Goal: Information Seeking & Learning: Learn about a topic

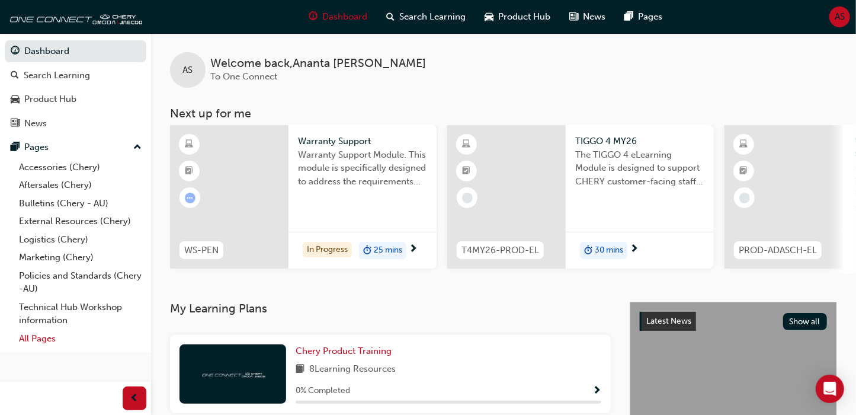
click at [49, 338] on link "All Pages" at bounding box center [80, 338] width 132 height 18
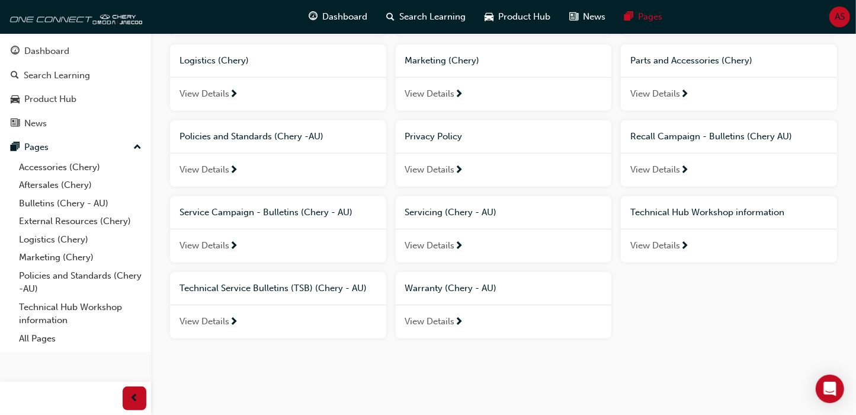
scroll to position [252, 0]
click at [662, 244] on span "View Details" at bounding box center [655, 245] width 50 height 14
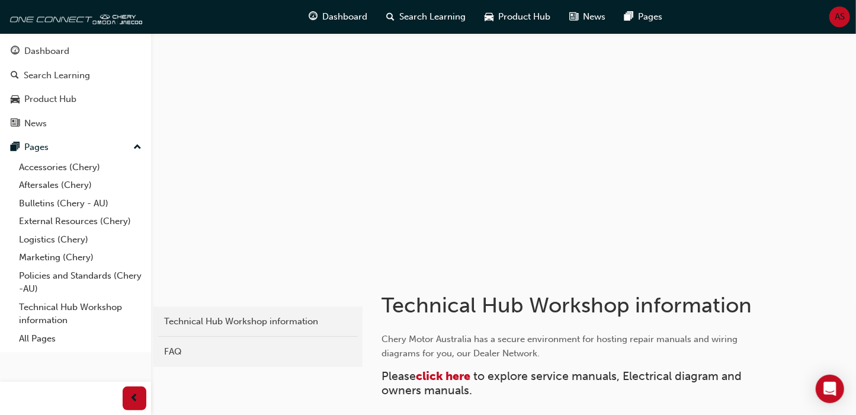
scroll to position [252, 0]
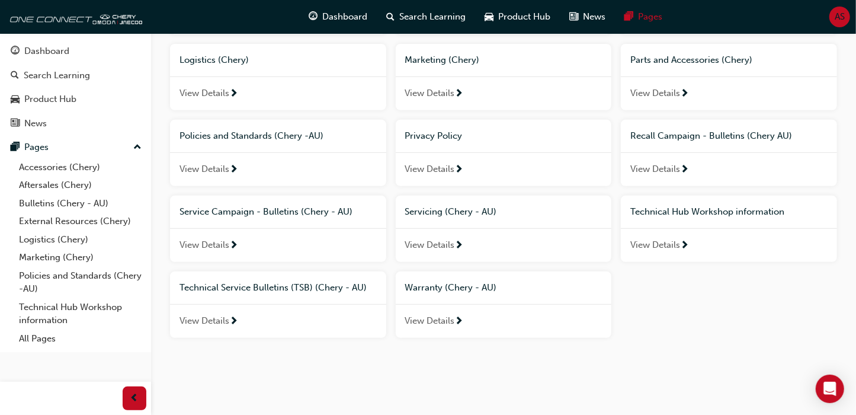
click at [699, 298] on div "Accessories (Chery) View Details Aftersales (Chery) View Details Bulletins (Che…" at bounding box center [503, 113] width 677 height 469
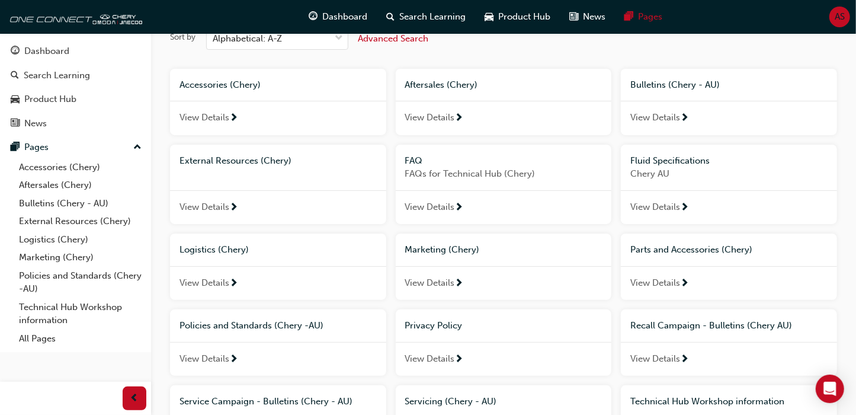
scroll to position [15, 0]
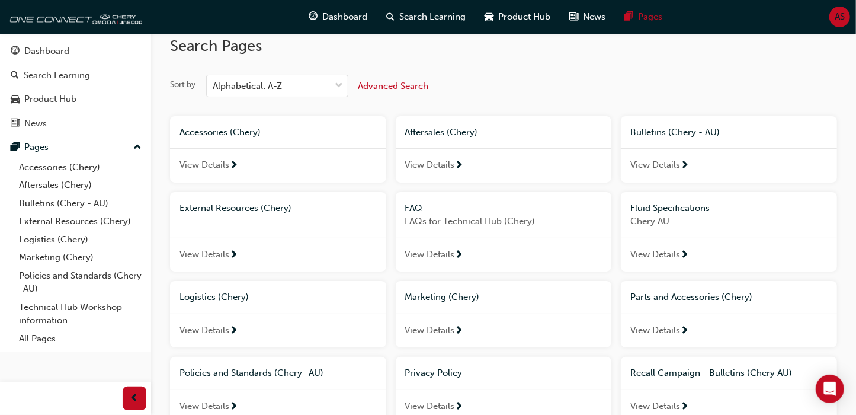
click at [136, 145] on span "up-icon" at bounding box center [137, 147] width 8 height 15
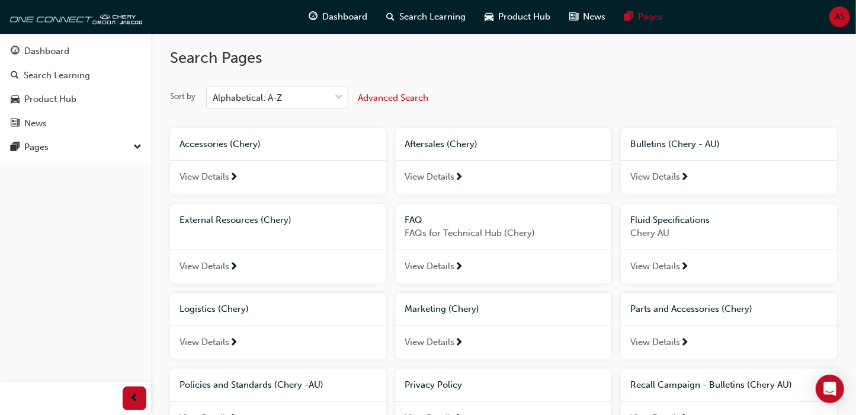
scroll to position [0, 0]
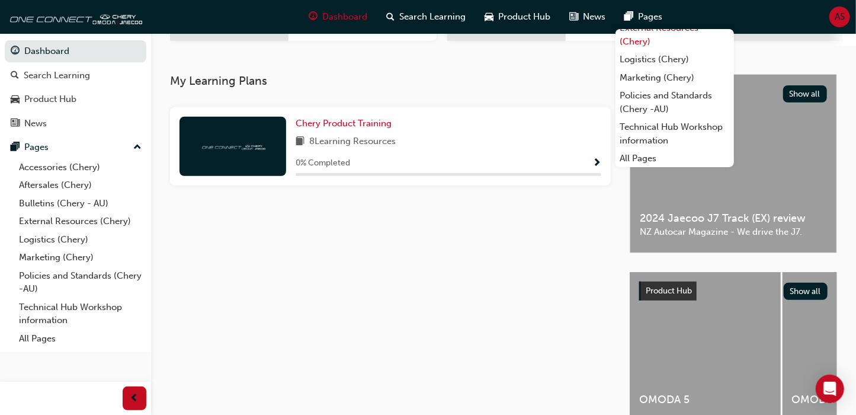
scroll to position [244, 0]
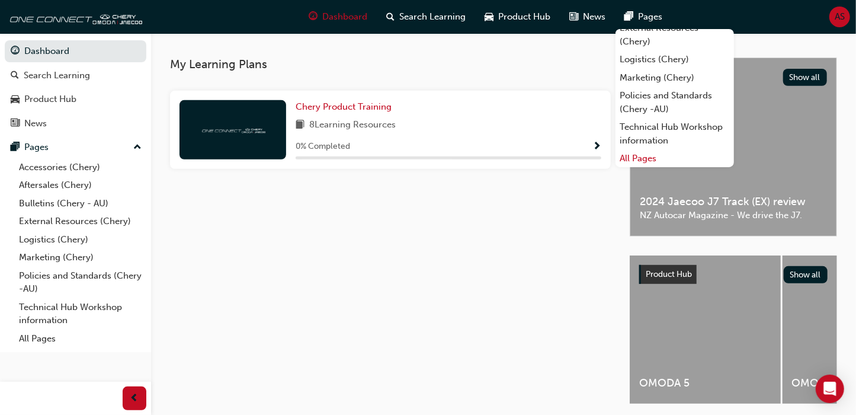
click at [643, 159] on link "All Pages" at bounding box center [675, 158] width 119 height 18
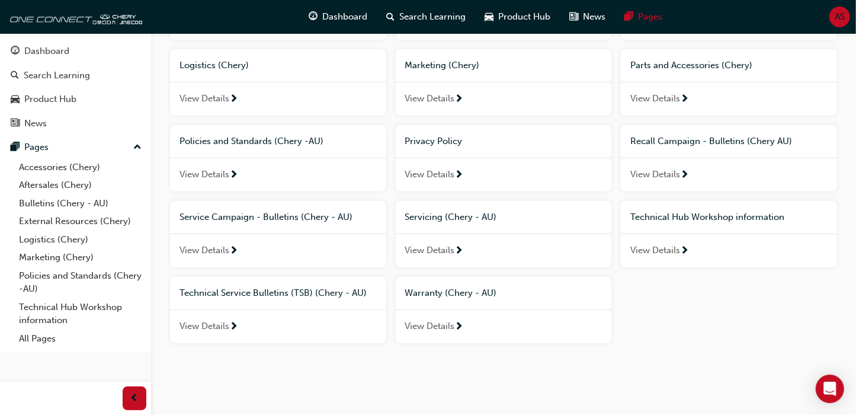
scroll to position [252, 0]
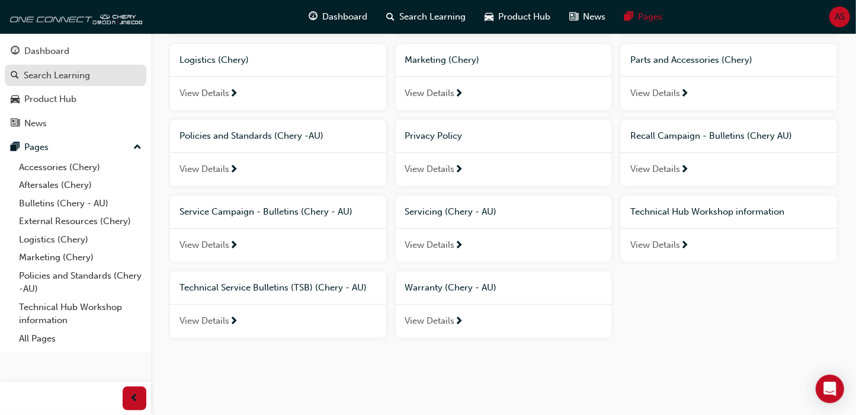
click at [71, 80] on div "Search Learning" at bounding box center [57, 76] width 66 height 14
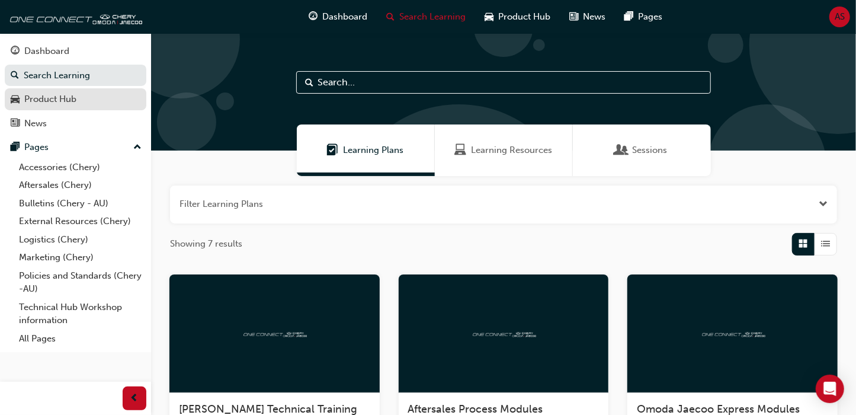
click at [68, 100] on div "Product Hub" at bounding box center [50, 99] width 52 height 14
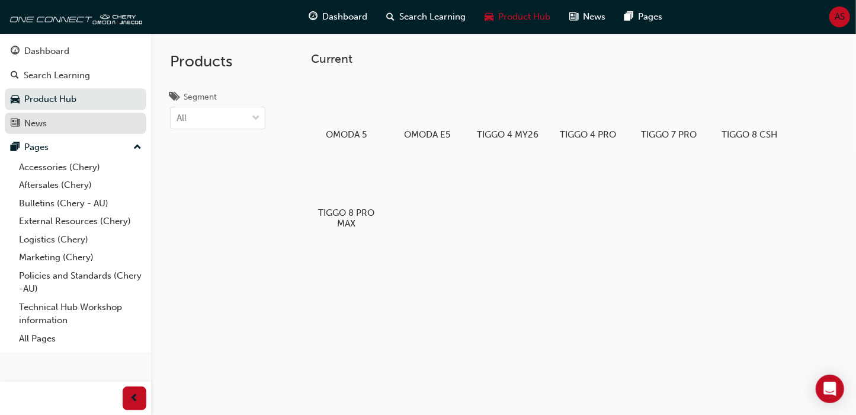
click at [65, 128] on div "News" at bounding box center [76, 123] width 130 height 15
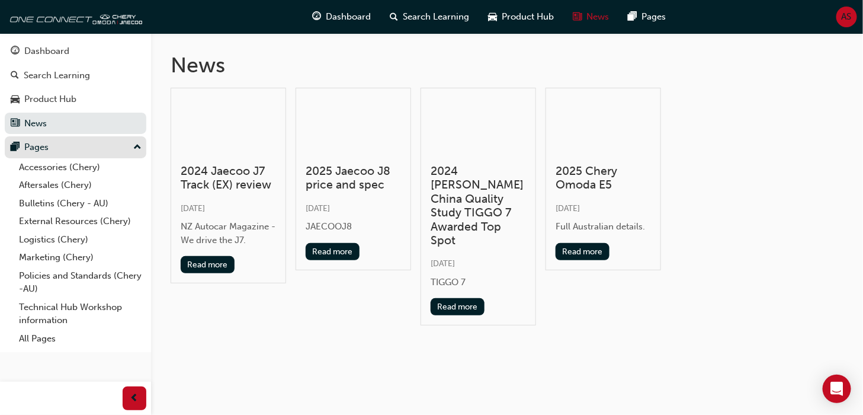
click at [66, 146] on div "Pages" at bounding box center [76, 147] width 130 height 15
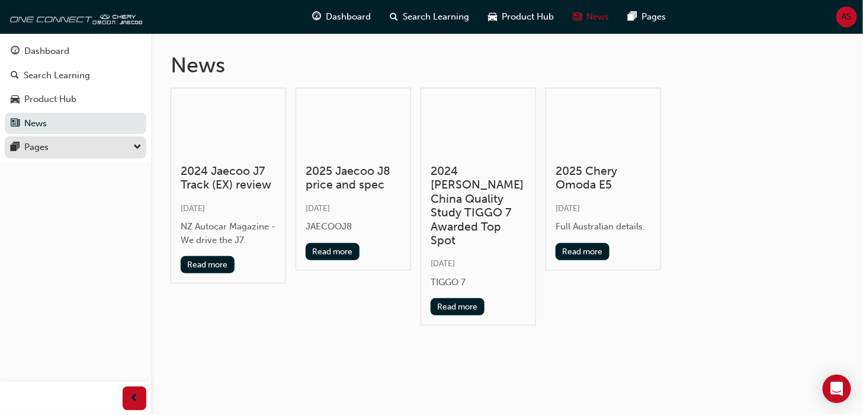
click at [68, 151] on div "Pages" at bounding box center [76, 147] width 130 height 15
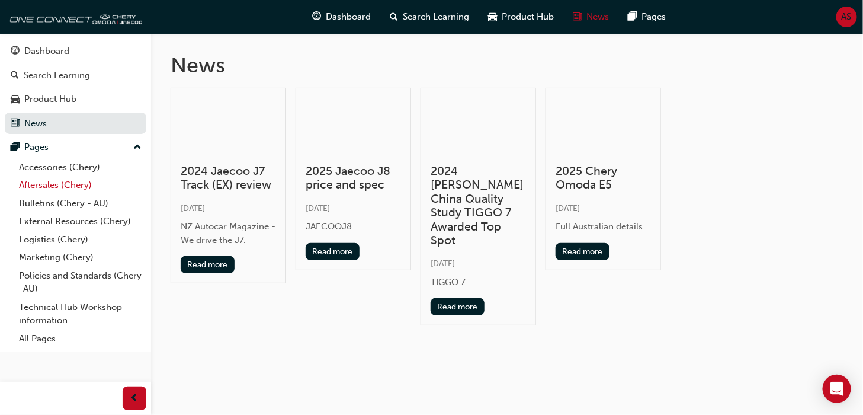
click at [79, 177] on link "Aftersales (Chery)" at bounding box center [80, 185] width 132 height 18
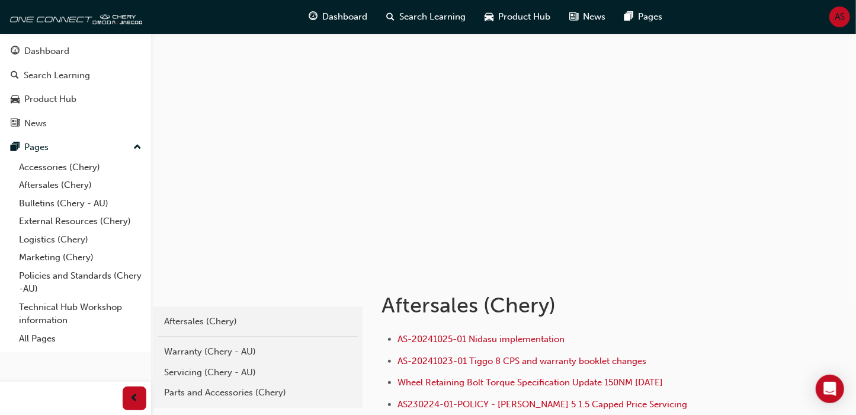
click at [837, 15] on span "AS" at bounding box center [840, 17] width 10 height 14
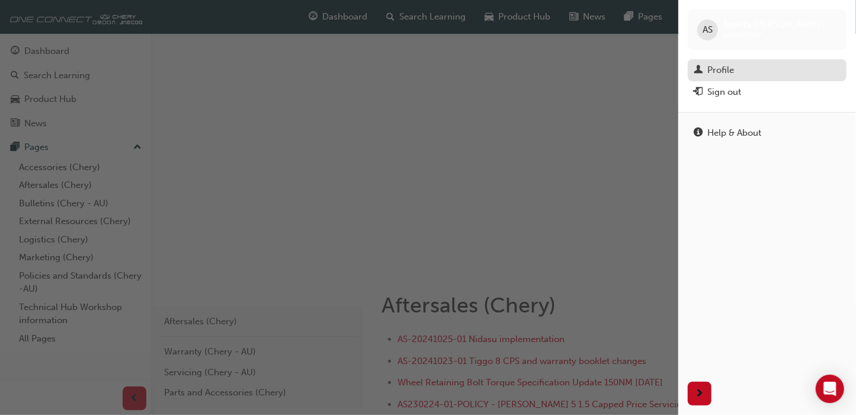
click at [767, 68] on div "Profile" at bounding box center [767, 70] width 147 height 15
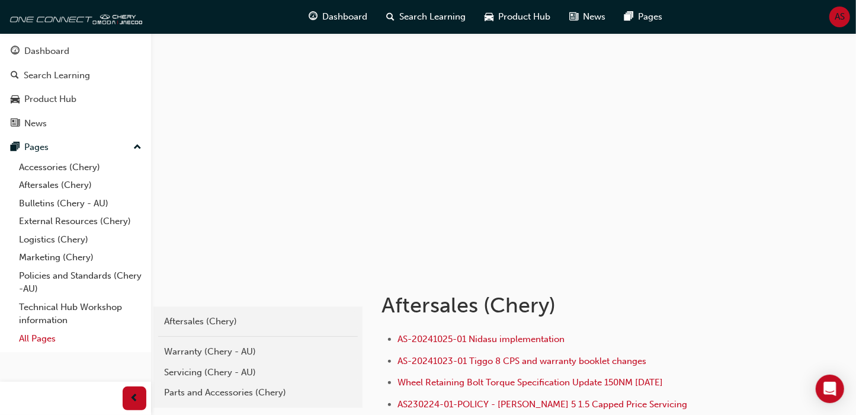
click at [45, 336] on link "All Pages" at bounding box center [80, 338] width 132 height 18
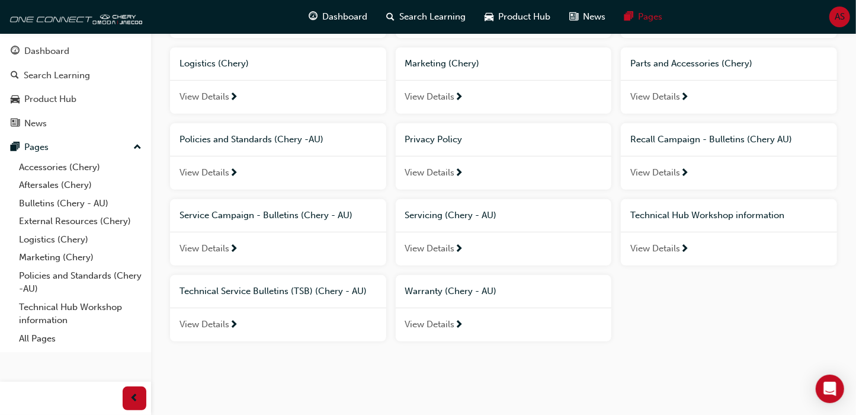
scroll to position [252, 0]
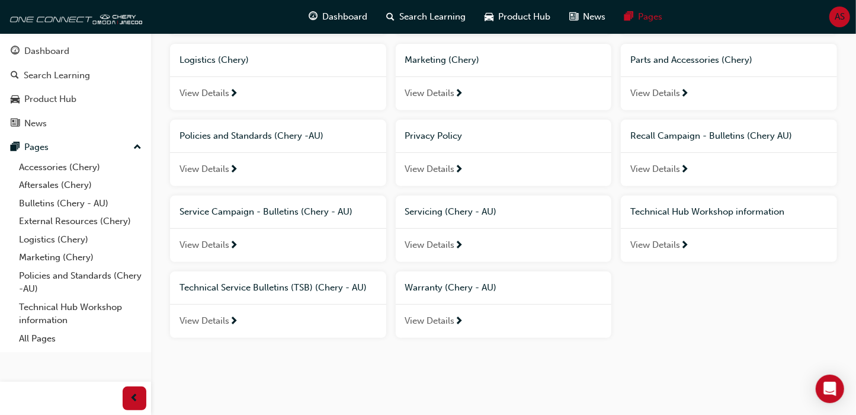
click at [726, 306] on div "Accessories (Chery) View Details Aftersales (Chery) View Details Bulletins (Che…" at bounding box center [503, 113] width 677 height 469
click at [690, 303] on div "Accessories (Chery) View Details Aftersales (Chery) View Details Bulletins (Che…" at bounding box center [503, 113] width 677 height 469
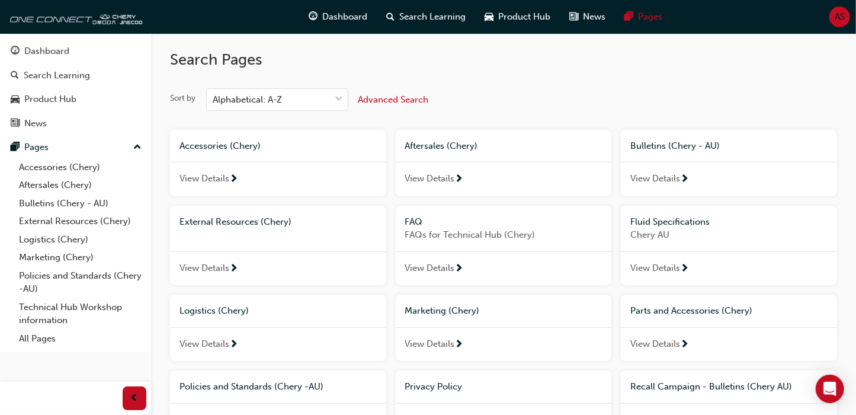
scroll to position [0, 0]
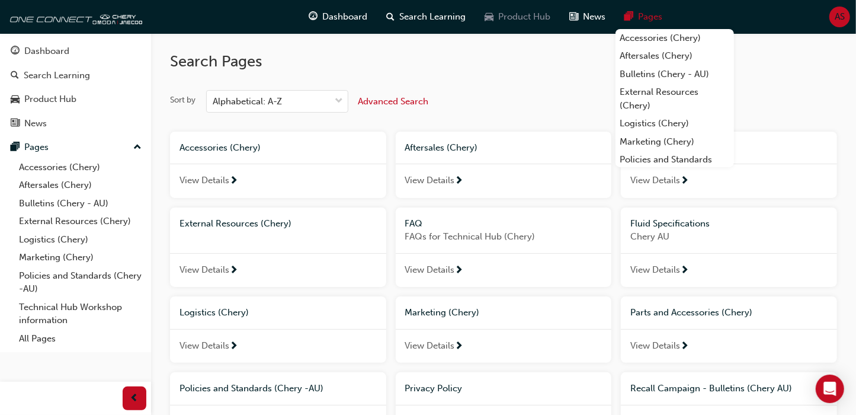
click at [507, 17] on span "Product Hub" at bounding box center [525, 17] width 52 height 14
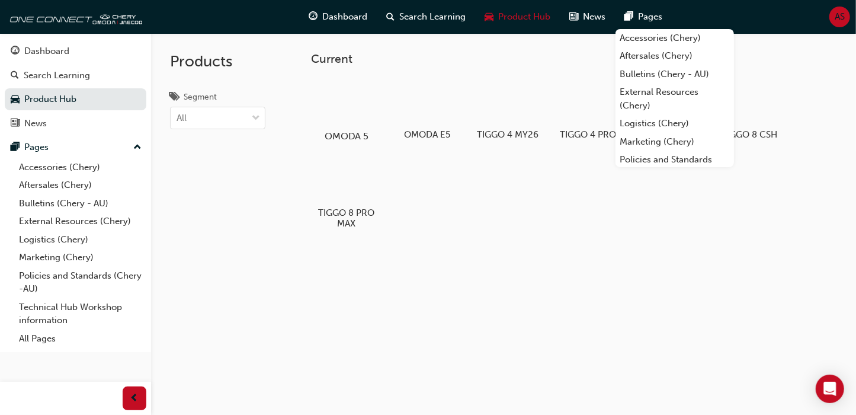
click at [361, 123] on div at bounding box center [346, 101] width 66 height 47
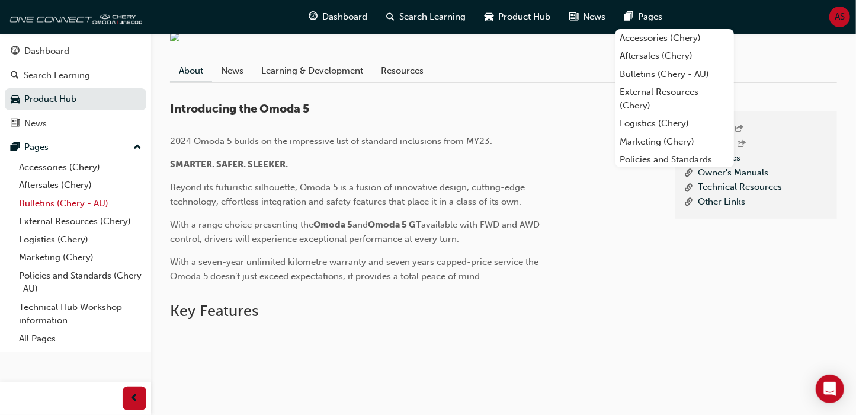
scroll to position [284, 0]
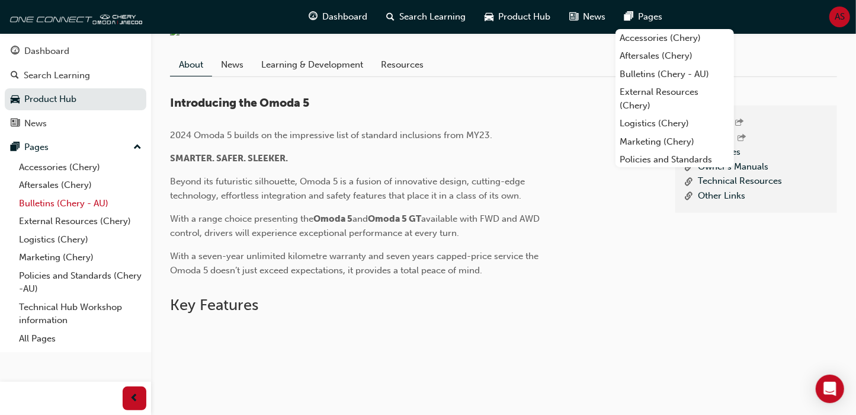
click at [73, 203] on link "Bulletins (Chery - AU)" at bounding box center [80, 203] width 132 height 18
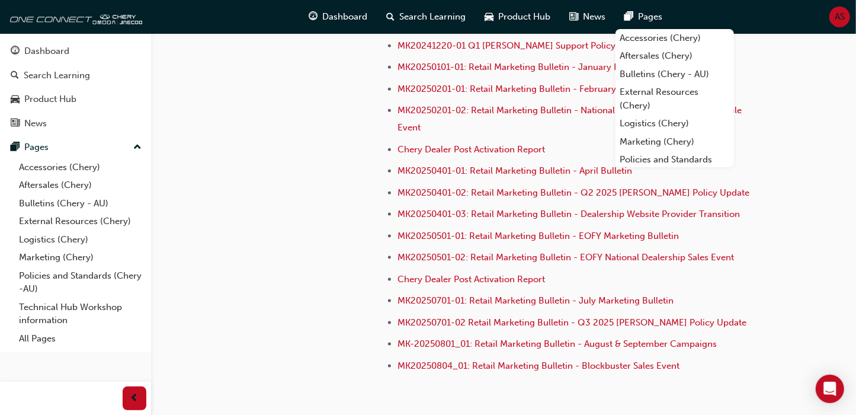
scroll to position [3392, 0]
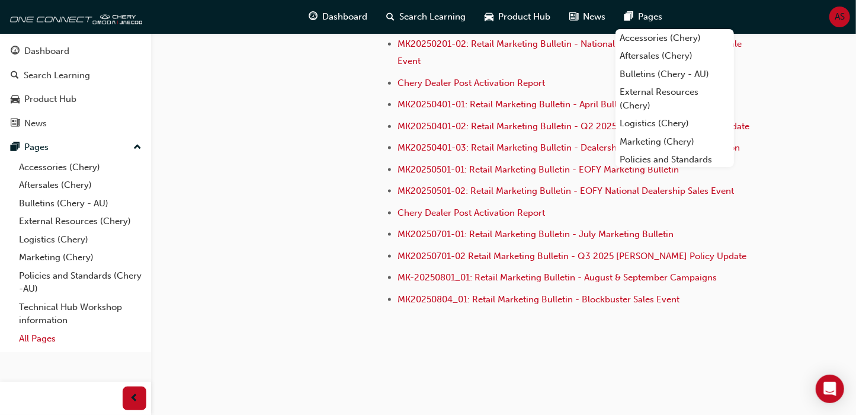
click at [35, 342] on link "All Pages" at bounding box center [80, 338] width 132 height 18
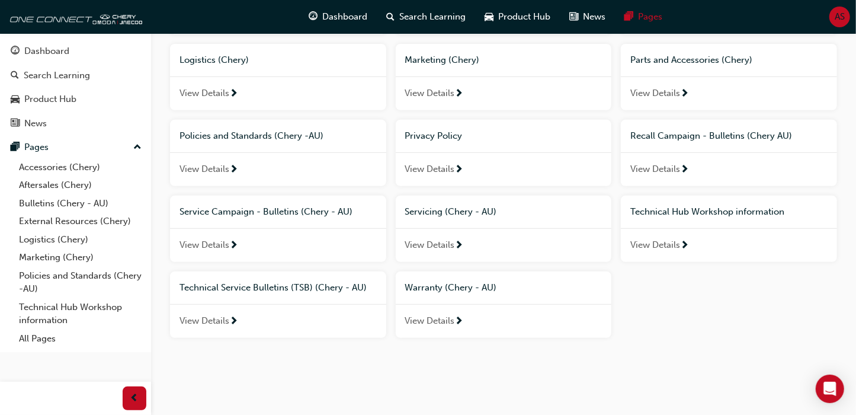
click at [716, 302] on div "Accessories (Chery) View Details Aftersales (Chery) View Details Bulletins (Che…" at bounding box center [503, 113] width 677 height 469
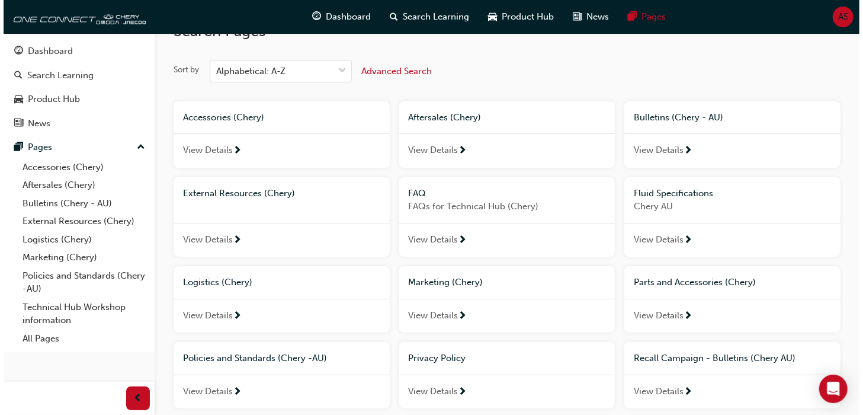
scroll to position [0, 0]
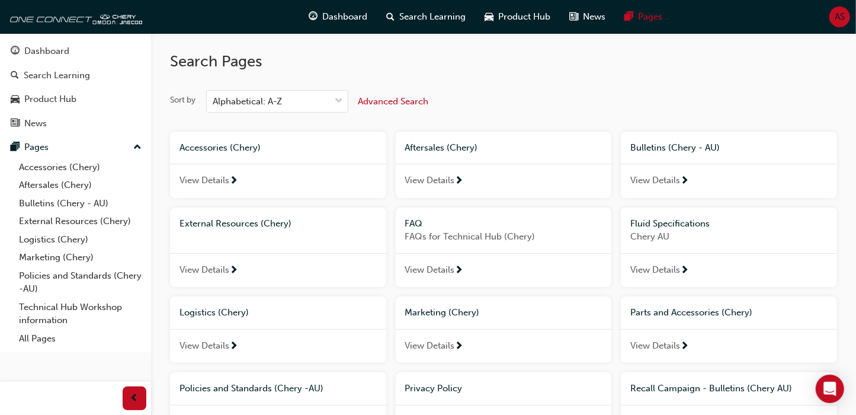
click at [835, 24] on div "AS" at bounding box center [840, 17] width 21 height 21
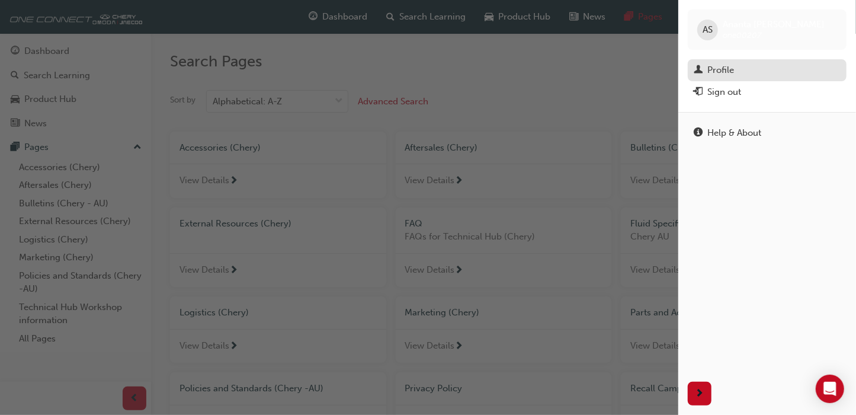
click at [739, 75] on div "Profile" at bounding box center [767, 70] width 147 height 15
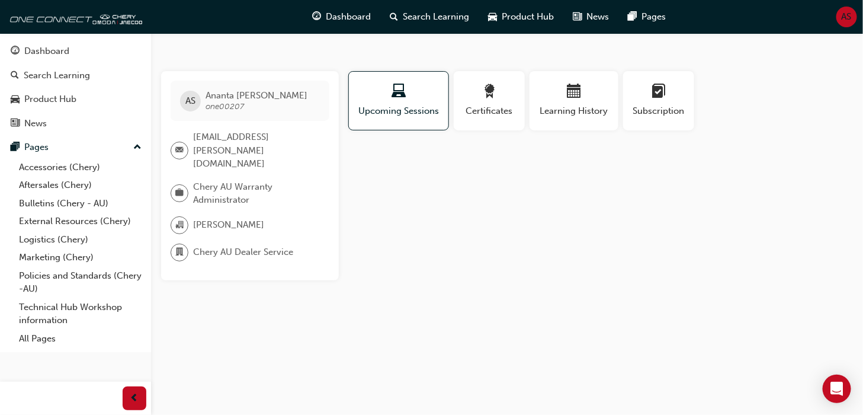
click at [232, 109] on span "one00207" at bounding box center [225, 106] width 39 height 10
click at [234, 100] on span "Ananta Sapkota" at bounding box center [257, 95] width 102 height 11
drag, startPoint x: 246, startPoint y: 104, endPoint x: 204, endPoint y: 104, distance: 42.1
click at [204, 104] on div "AS Ananta Sapkota one00207" at bounding box center [250, 101] width 159 height 40
drag, startPoint x: 204, startPoint y: 104, endPoint x: 197, endPoint y: 103, distance: 7.3
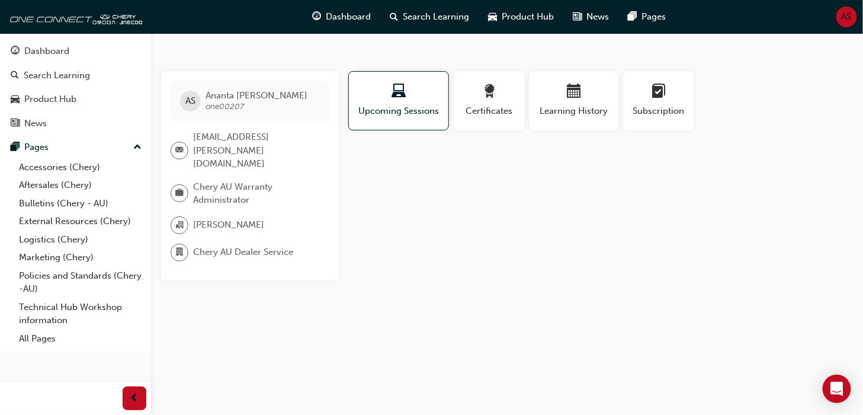
click at [197, 103] on div "AS" at bounding box center [190, 101] width 21 height 21
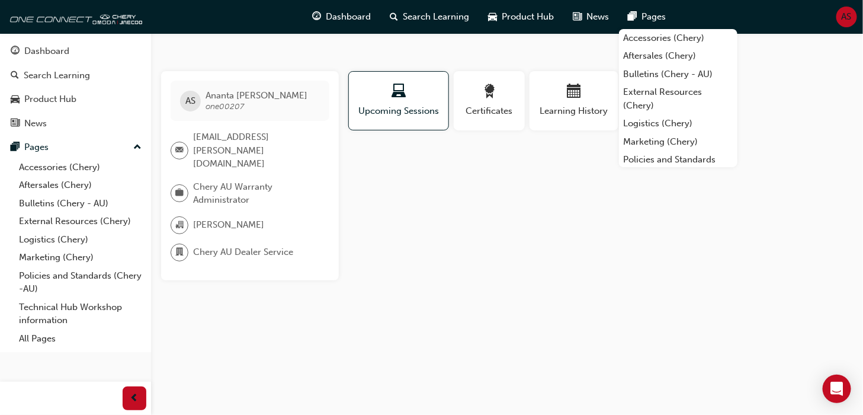
click at [842, 20] on span "AS" at bounding box center [847, 17] width 10 height 14
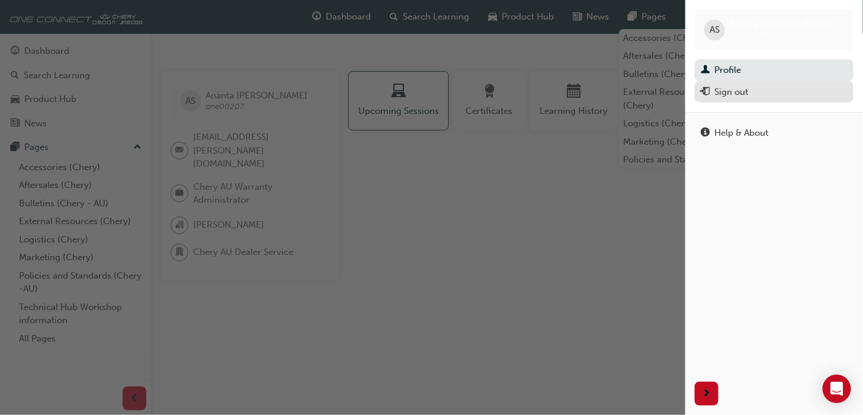
click at [743, 91] on div "Sign out" at bounding box center [732, 92] width 34 height 14
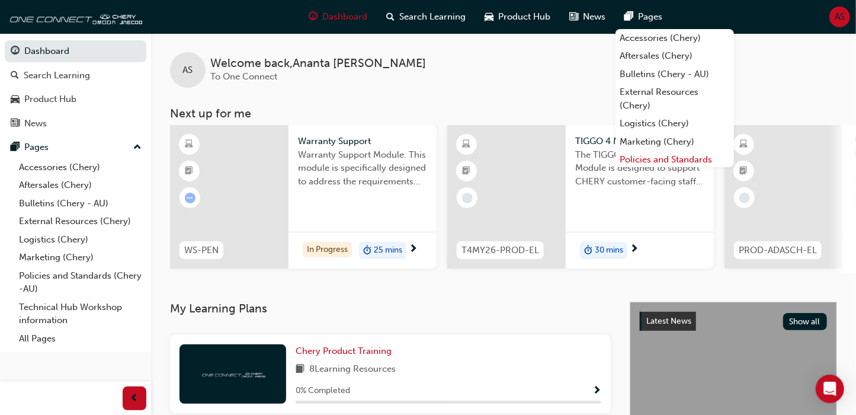
click at [665, 158] on link "Policies and Standards (Chery -AU)" at bounding box center [675, 166] width 119 height 31
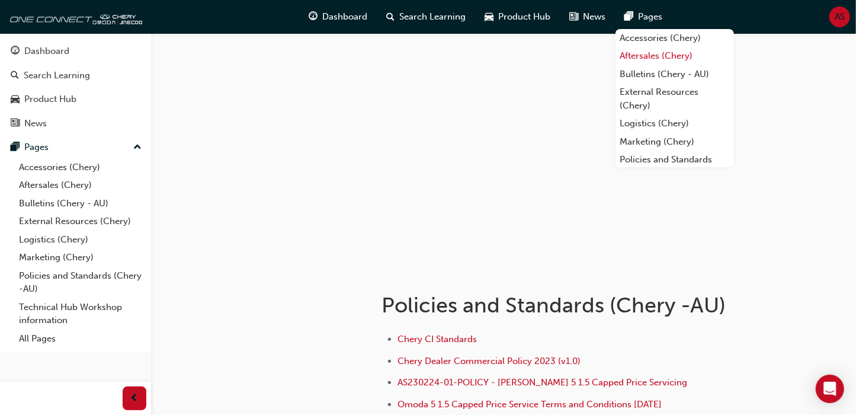
click at [642, 60] on link "Aftersales (Chery)" at bounding box center [675, 56] width 119 height 18
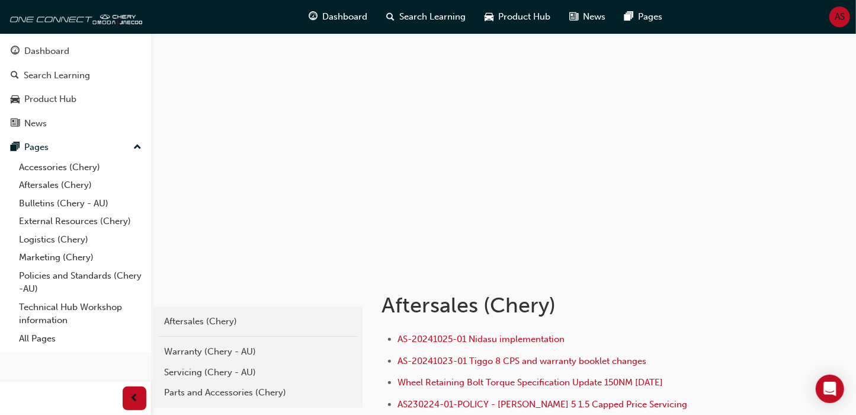
click at [839, 17] on span "AS" at bounding box center [840, 17] width 10 height 14
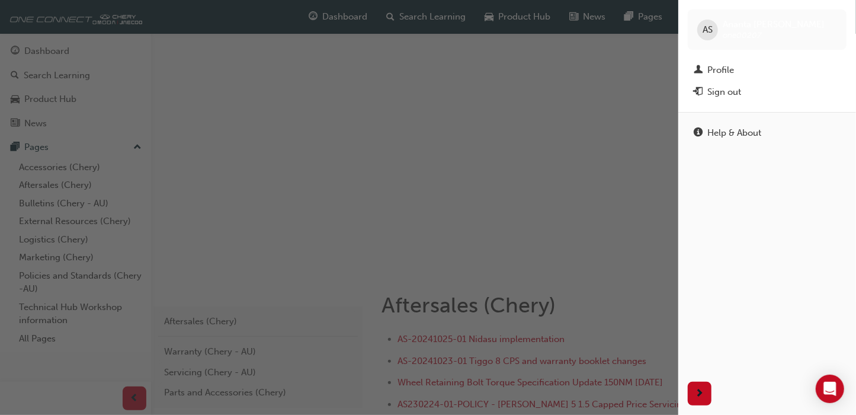
click at [710, 33] on span "AS" at bounding box center [708, 30] width 10 height 14
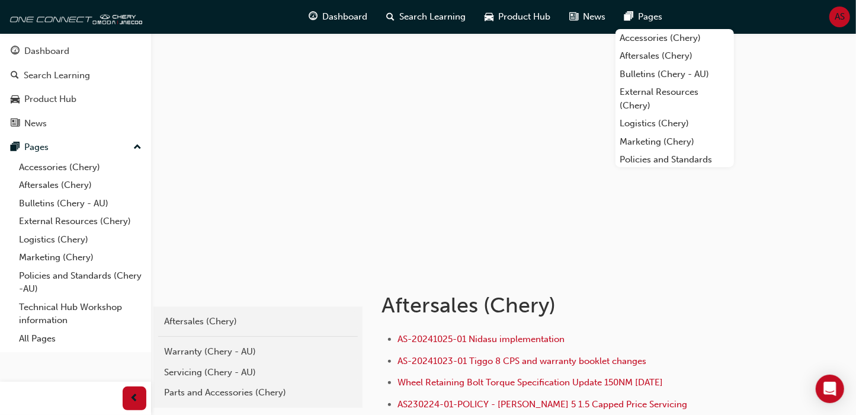
click at [835, 23] on span "AS" at bounding box center [840, 17] width 10 height 14
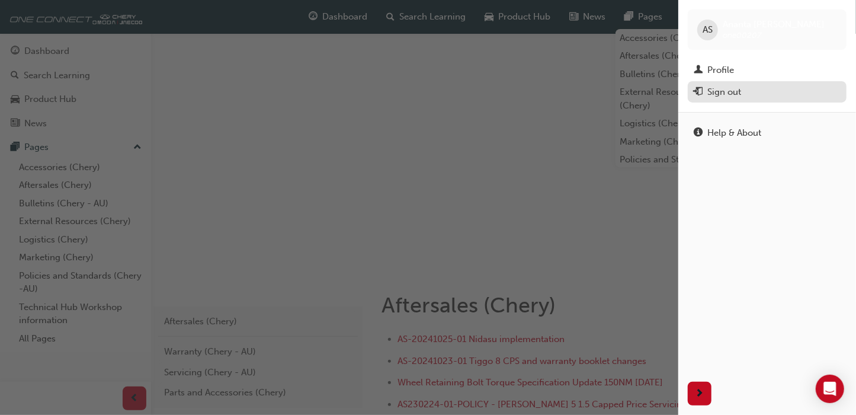
click at [731, 95] on div "Sign out" at bounding box center [724, 92] width 34 height 14
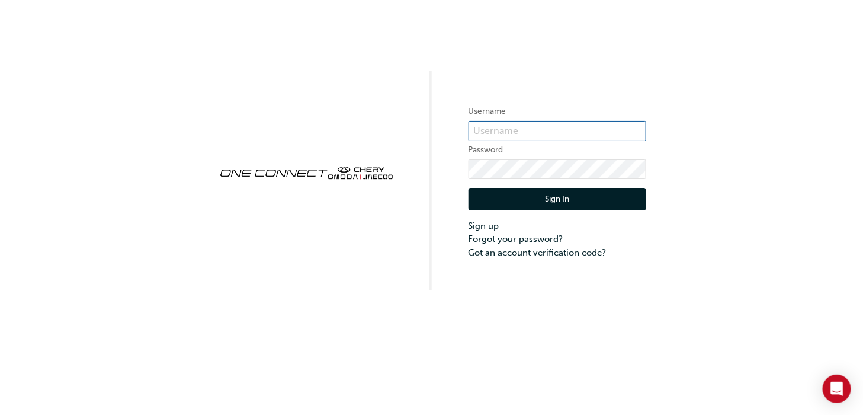
click at [505, 130] on input "text" at bounding box center [558, 131] width 178 height 20
type input "ONE00207"
click at [576, 203] on button "Sign In" at bounding box center [558, 199] width 178 height 23
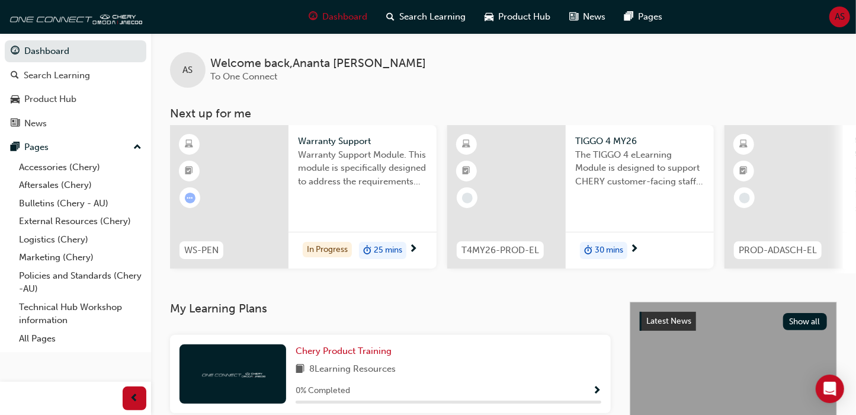
click at [846, 13] on div "AS" at bounding box center [840, 17] width 21 height 21
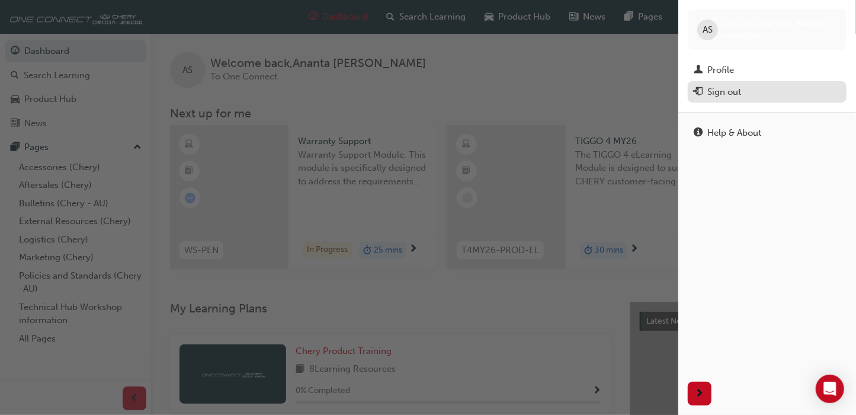
click at [731, 91] on div "Sign out" at bounding box center [724, 92] width 34 height 14
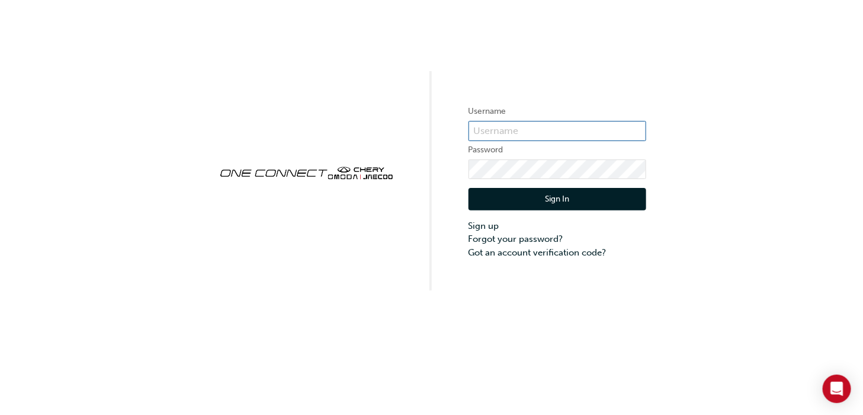
click at [484, 130] on input "text" at bounding box center [558, 131] width 178 height 20
type input "ONE00207"
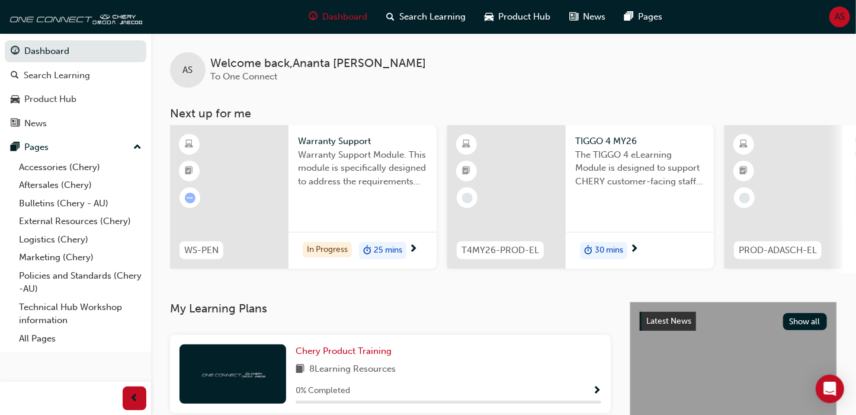
click at [840, 22] on span "AS" at bounding box center [840, 17] width 10 height 14
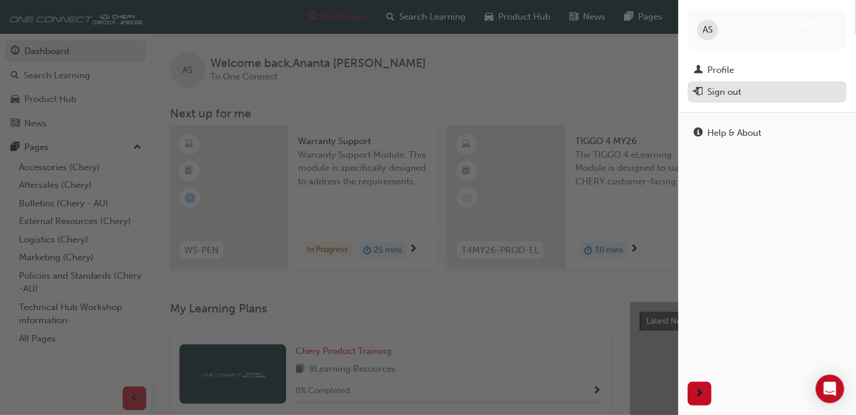
click at [736, 93] on div "Sign out" at bounding box center [724, 92] width 34 height 14
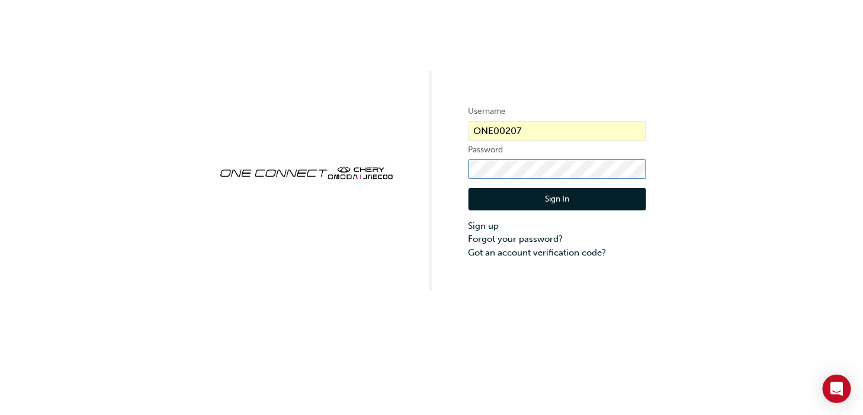
click button "Sign In" at bounding box center [558, 199] width 178 height 23
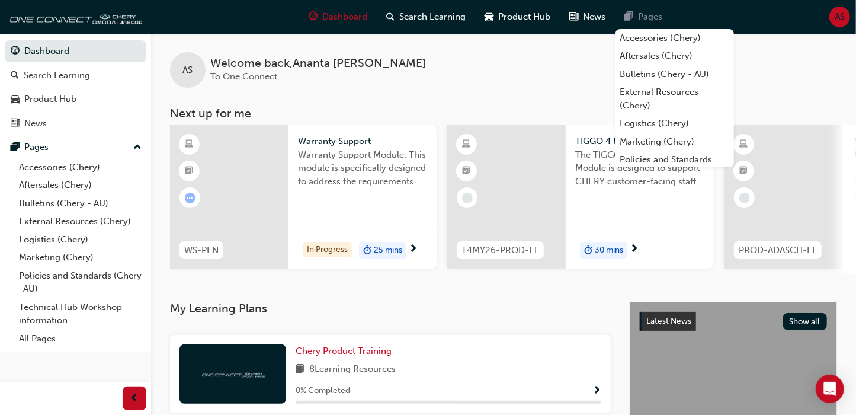
drag, startPoint x: 609, startPoint y: 18, endPoint x: 643, endPoint y: 15, distance: 33.9
click at [643, 15] on span "Pages" at bounding box center [651, 17] width 24 height 14
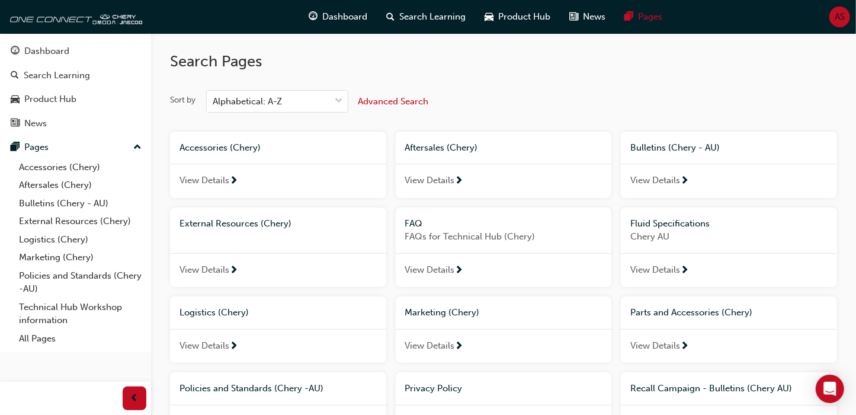
click at [449, 155] on div "Aftersales (Chery)" at bounding box center [504, 148] width 216 height 33
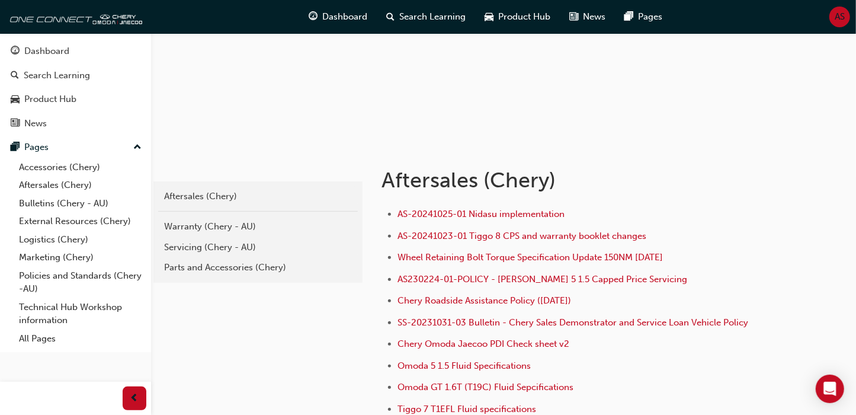
scroll to position [142, 0]
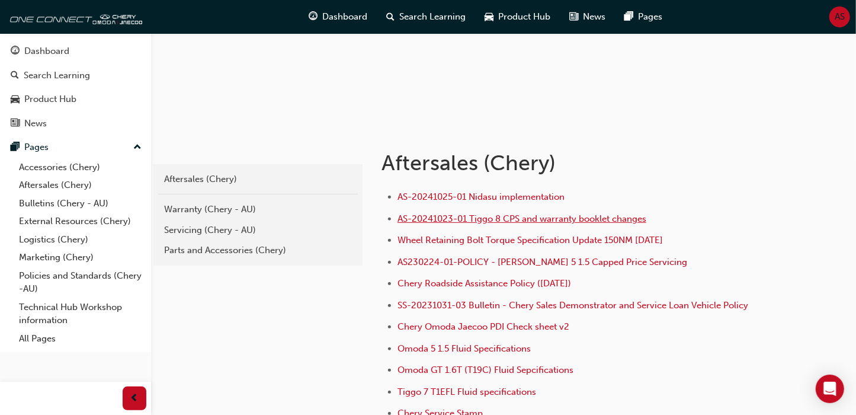
click at [462, 223] on span "AS-20241023-01 Tiggo 8 CPS and warranty booklet changes" at bounding box center [522, 218] width 249 height 11
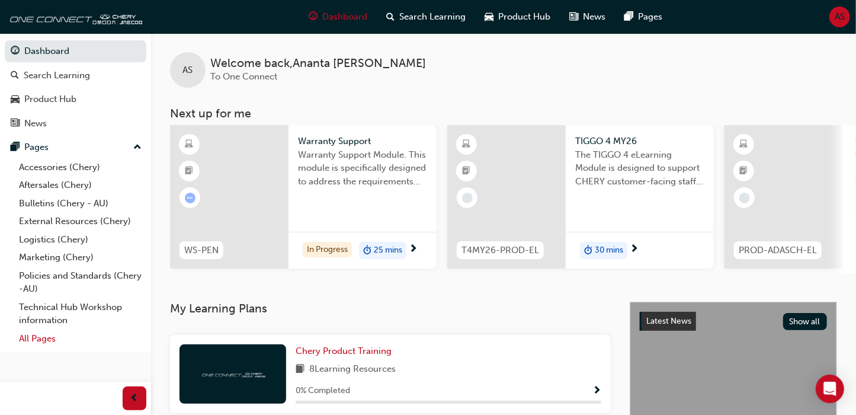
click at [36, 340] on link "All Pages" at bounding box center [80, 338] width 132 height 18
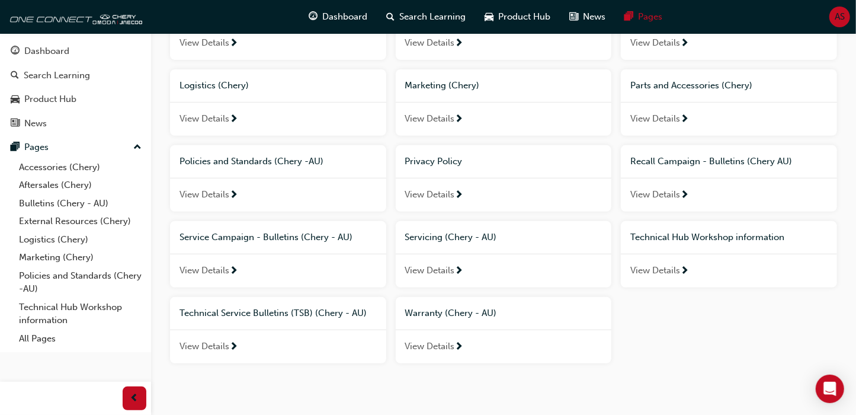
scroll to position [252, 0]
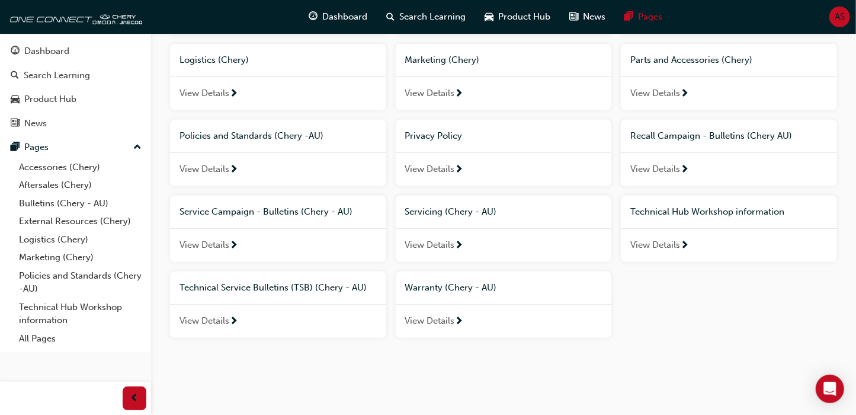
click at [482, 216] on span "Servicing (Chery - AU)" at bounding box center [451, 211] width 92 height 11
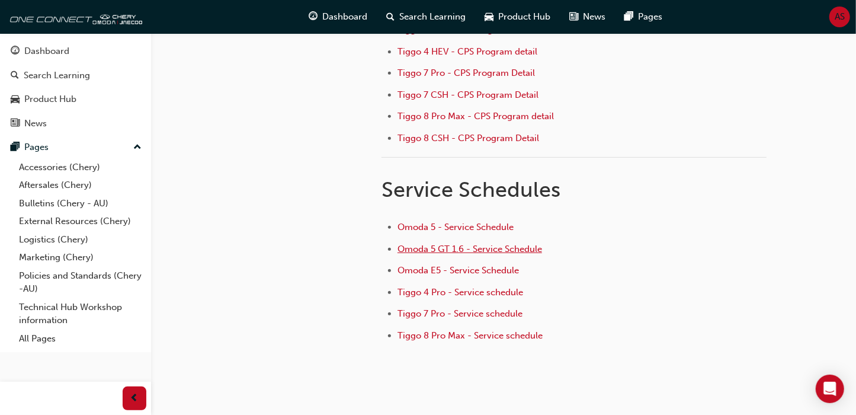
scroll to position [312, 0]
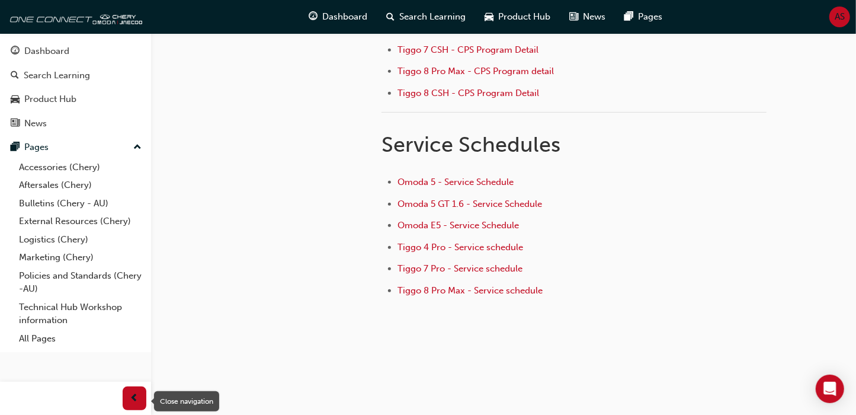
click at [137, 403] on span "prev-icon" at bounding box center [134, 398] width 9 height 15
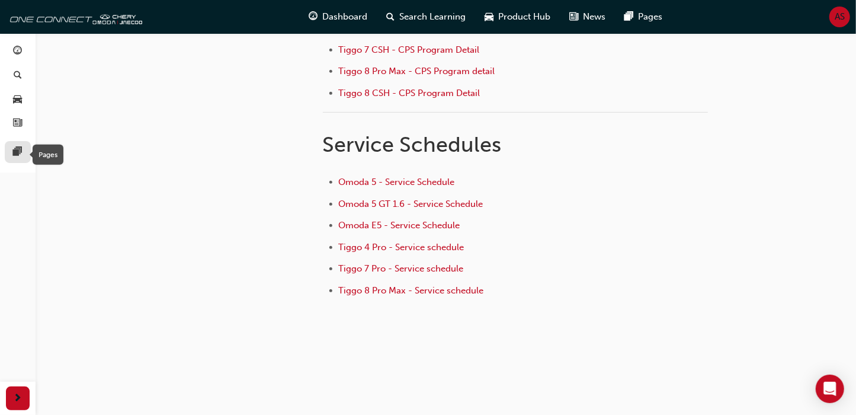
click at [20, 149] on span "pages-icon" at bounding box center [18, 152] width 9 height 11
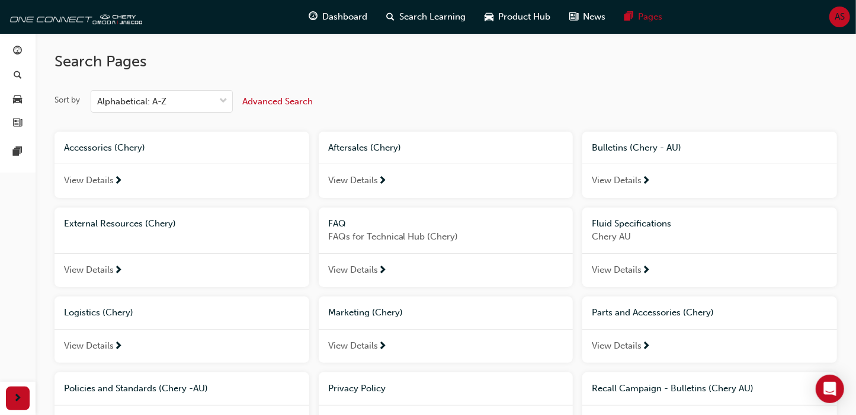
click at [644, 181] on span "next-icon" at bounding box center [646, 181] width 9 height 11
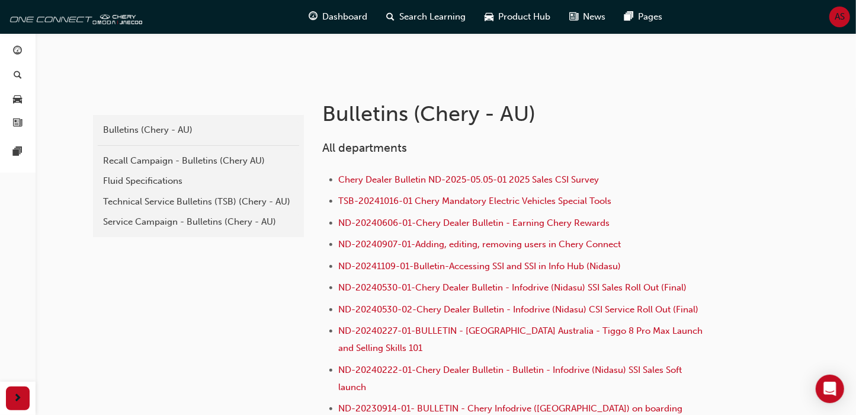
scroll to position [190, 0]
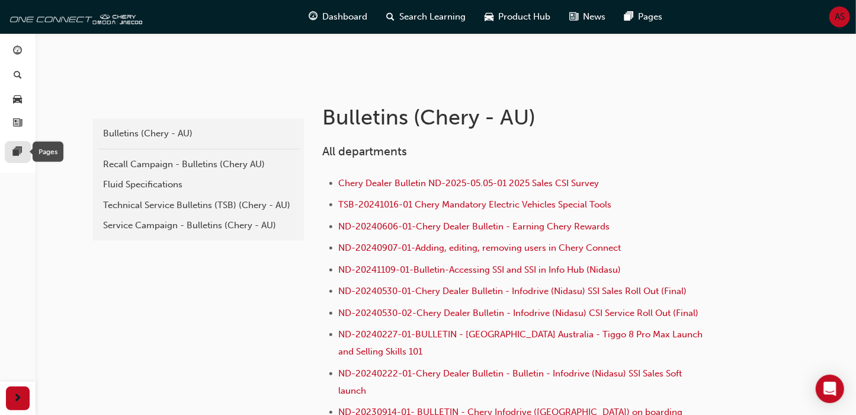
click at [14, 149] on span "pages-icon" at bounding box center [18, 152] width 9 height 11
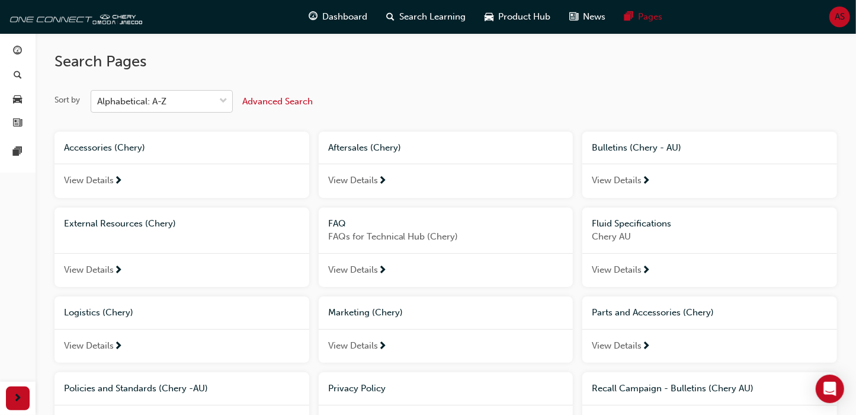
click at [198, 101] on div "Alphabetical: A-Z" at bounding box center [152, 101] width 123 height 21
click at [98, 101] on input "Sort by Alphabetical: A-Z" at bounding box center [97, 101] width 1 height 10
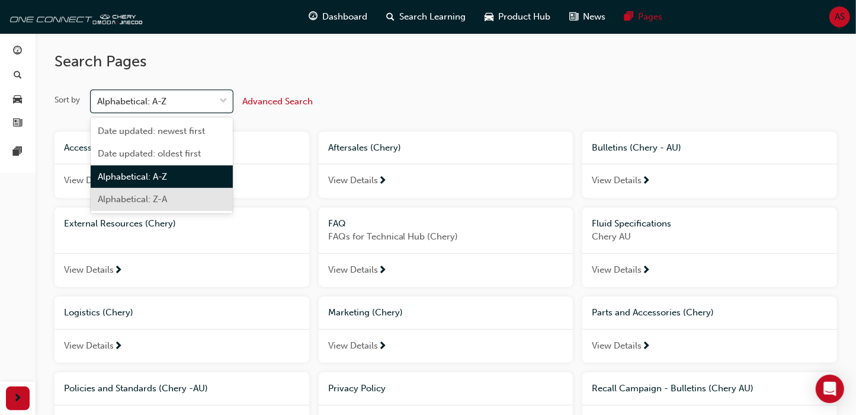
click at [183, 201] on div "Alphabetical: Z-A" at bounding box center [162, 199] width 142 height 23
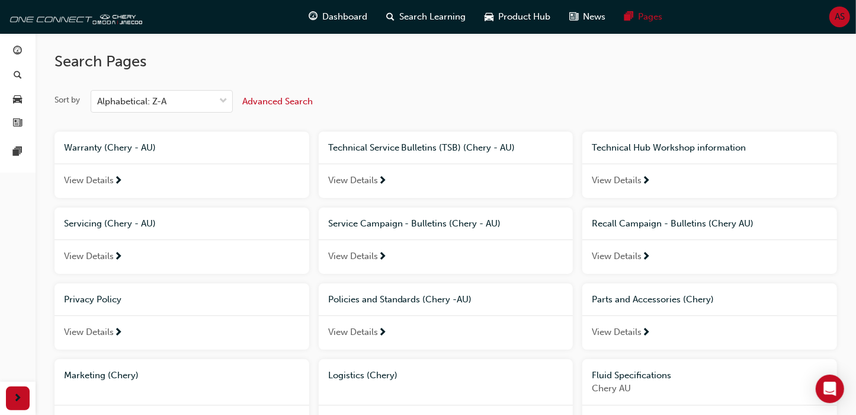
click at [272, 104] on span "Advanced Search" at bounding box center [277, 101] width 71 height 11
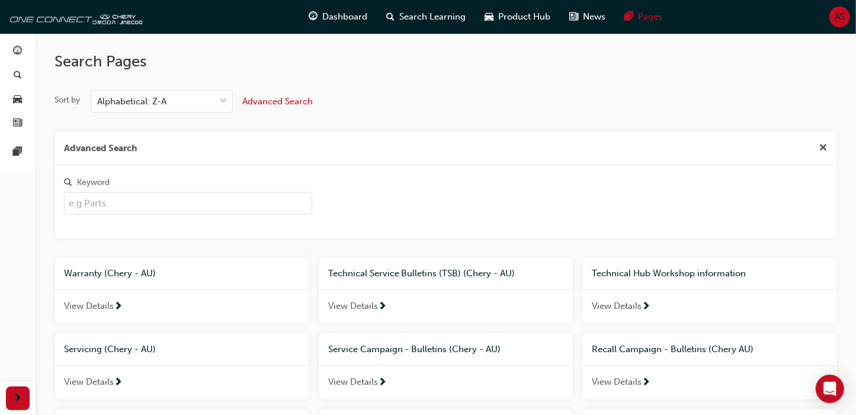
click at [146, 202] on input "Keyword" at bounding box center [188, 203] width 248 height 23
type input "user"
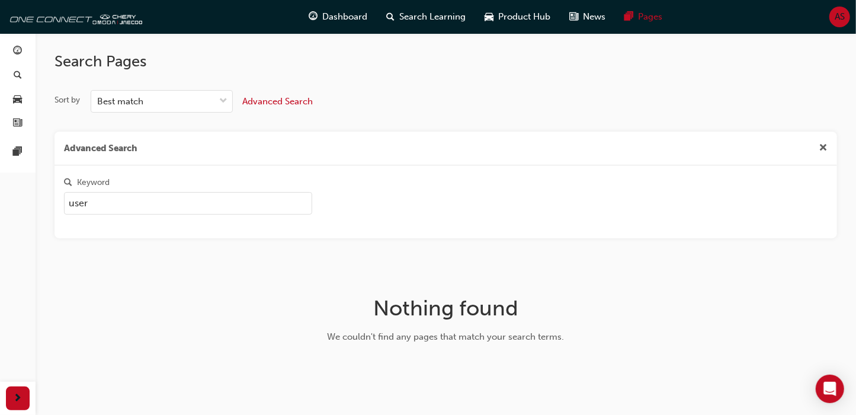
click at [821, 146] on span "cross-icon" at bounding box center [823, 148] width 9 height 11
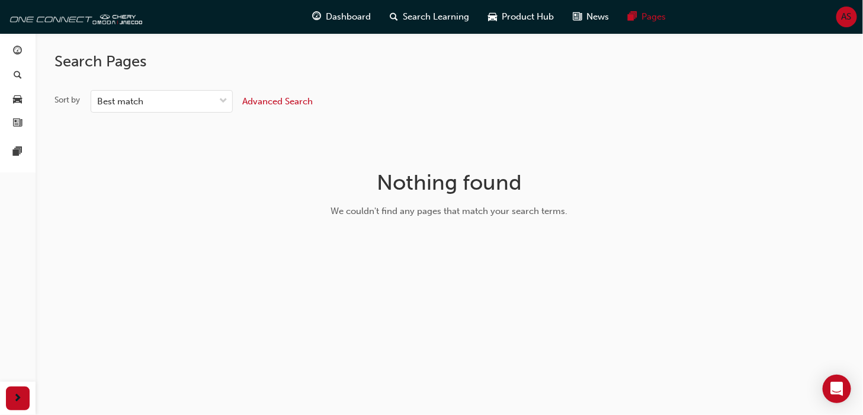
click at [590, 91] on div "Sort by Best match Advanced Search" at bounding box center [450, 101] width 790 height 23
click at [842, 18] on span "AS" at bounding box center [847, 17] width 10 height 14
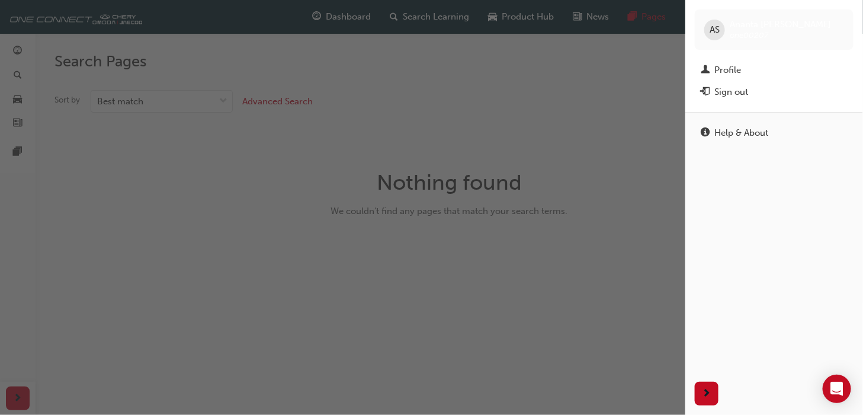
click at [718, 31] on span "AS" at bounding box center [715, 30] width 10 height 14
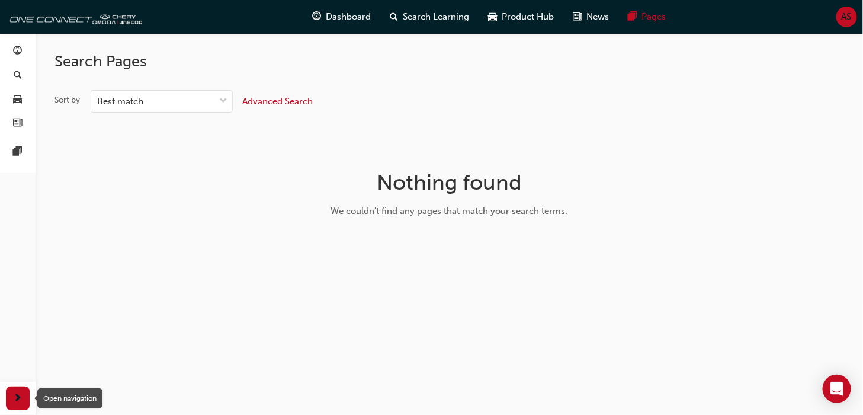
click at [20, 405] on span "next-icon" at bounding box center [18, 398] width 9 height 15
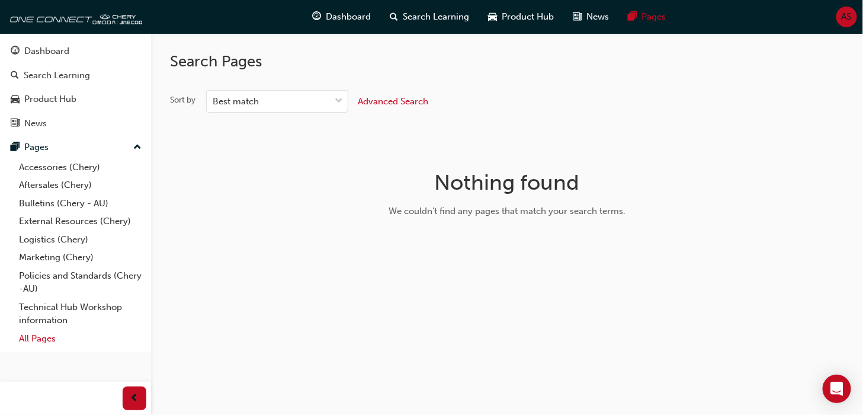
click at [33, 335] on link "All Pages" at bounding box center [80, 338] width 132 height 18
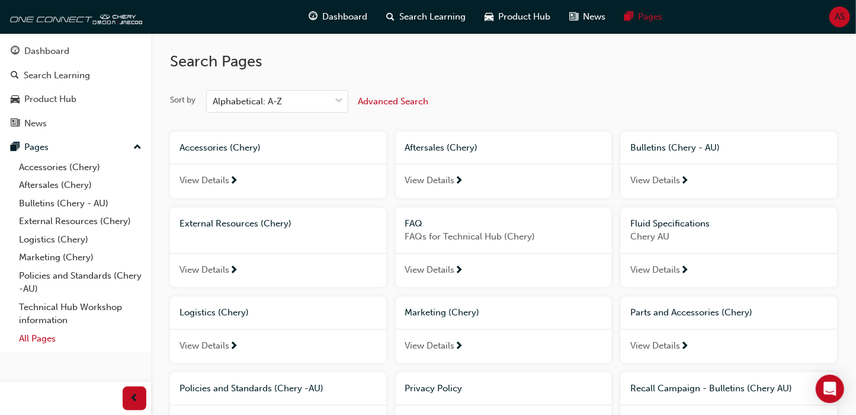
click at [29, 340] on link "All Pages" at bounding box center [80, 338] width 132 height 18
click at [254, 180] on div "View Details" at bounding box center [278, 181] width 216 height 34
click at [523, 97] on div "Sort by Alphabetical: A-Z Advanced Search" at bounding box center [503, 101] width 667 height 23
click at [835, 20] on span "AS" at bounding box center [840, 17] width 10 height 14
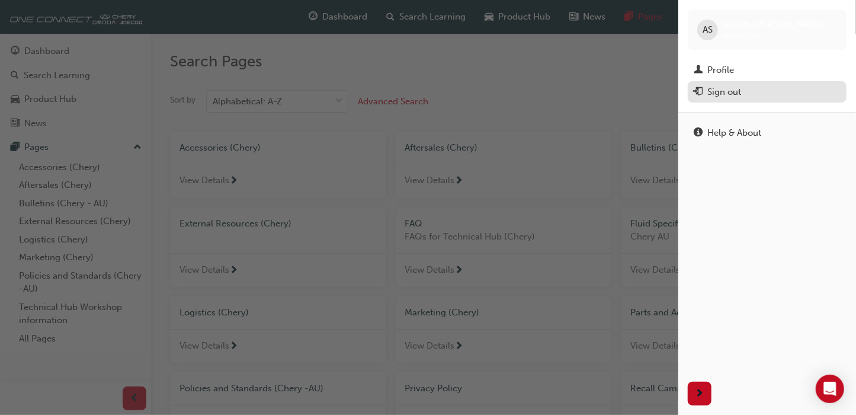
click at [704, 97] on div "Sign out" at bounding box center [767, 92] width 147 height 15
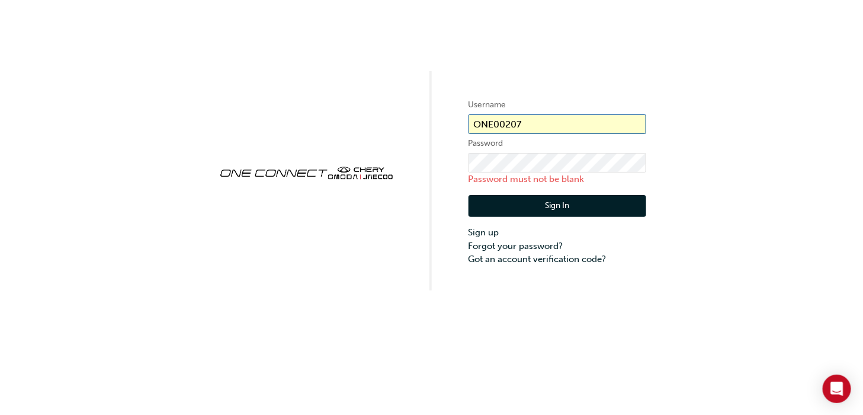
click at [558, 123] on input "ONE00207" at bounding box center [558, 124] width 178 height 20
drag, startPoint x: 558, startPoint y: 123, endPoint x: 464, endPoint y: 118, distance: 93.8
click at [464, 118] on div "Username ONE00207 Password Password must not be blank Sign In Sign up Forgot yo…" at bounding box center [431, 145] width 863 height 290
click at [521, 61] on div "Username ONE00207 Password Password must not be blank Sign In Sign up Forgot yo…" at bounding box center [431, 145] width 863 height 290
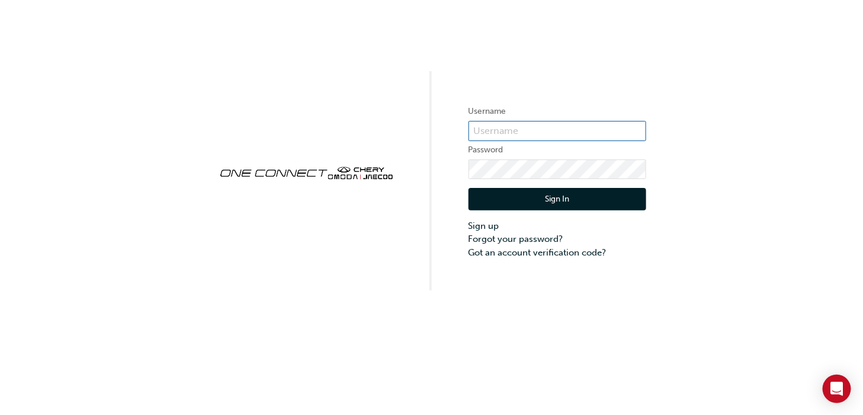
click at [493, 132] on input "text" at bounding box center [558, 131] width 178 height 20
click at [537, 130] on input "text" at bounding box center [558, 131] width 178 height 20
paste input "ONE00207"
type input "ONE00207"
click at [492, 230] on link "Sign up" at bounding box center [558, 226] width 178 height 14
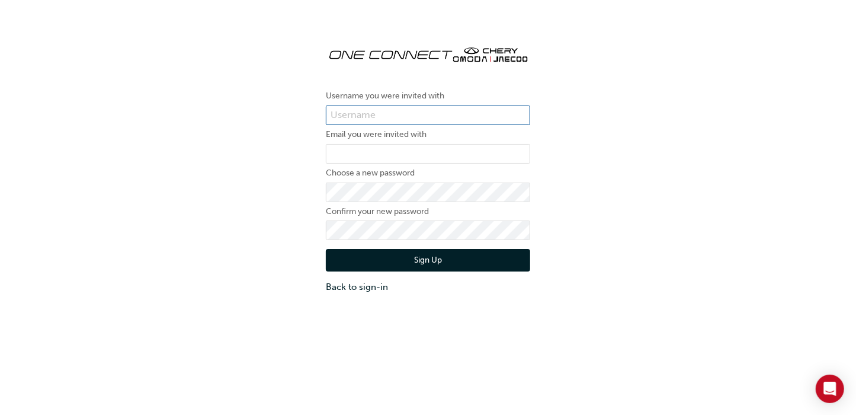
click at [358, 114] on input "text" at bounding box center [428, 115] width 204 height 20
click at [348, 117] on input "text" at bounding box center [428, 115] width 204 height 20
type input "ONE00207"
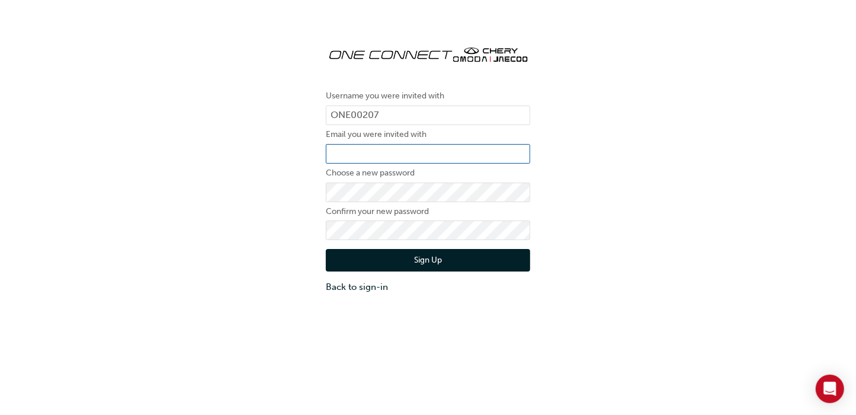
click at [348, 151] on input "email" at bounding box center [428, 154] width 204 height 20
type input "[EMAIL_ADDRESS][PERSON_NAME][DOMAIN_NAME]"
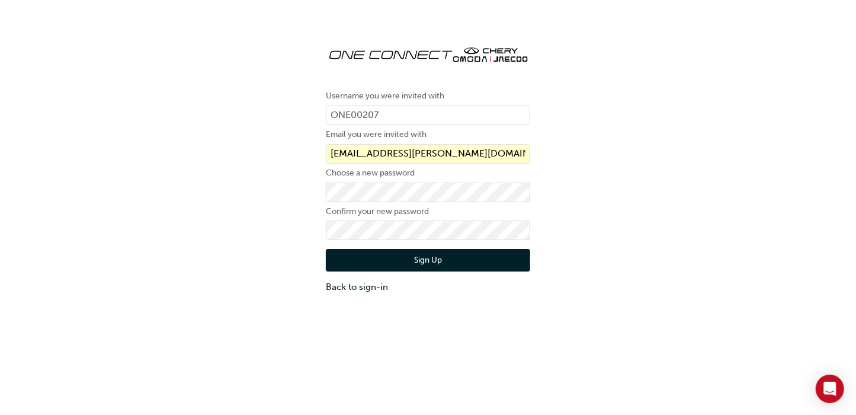
click at [584, 207] on div "Username you were invited with ONE00207 Email you were invited with ananta.sapk…" at bounding box center [428, 165] width 856 height 276
click at [440, 257] on button "Sign Up" at bounding box center [428, 260] width 204 height 23
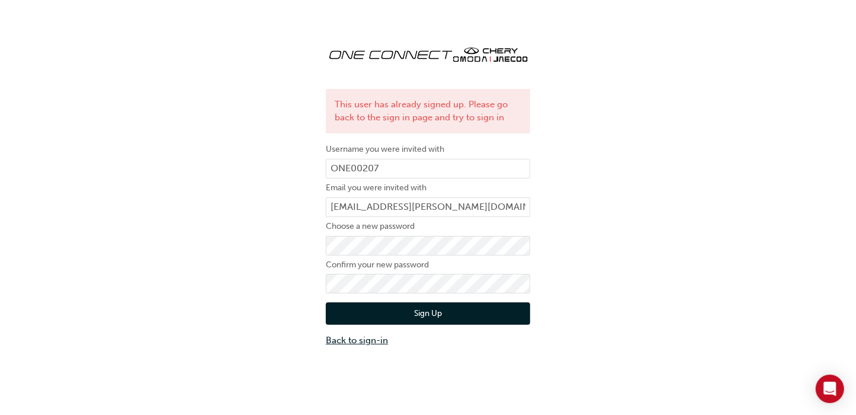
click at [378, 338] on link "Back to sign-in" at bounding box center [428, 341] width 204 height 14
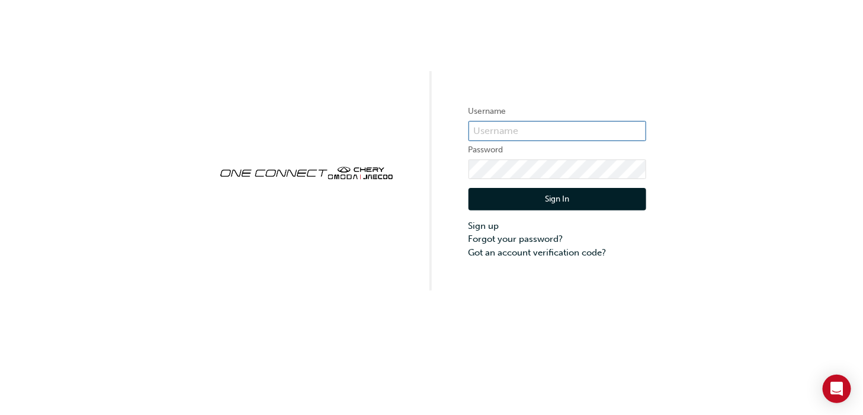
click at [511, 133] on input "text" at bounding box center [558, 131] width 178 height 20
type input "ONE00207"
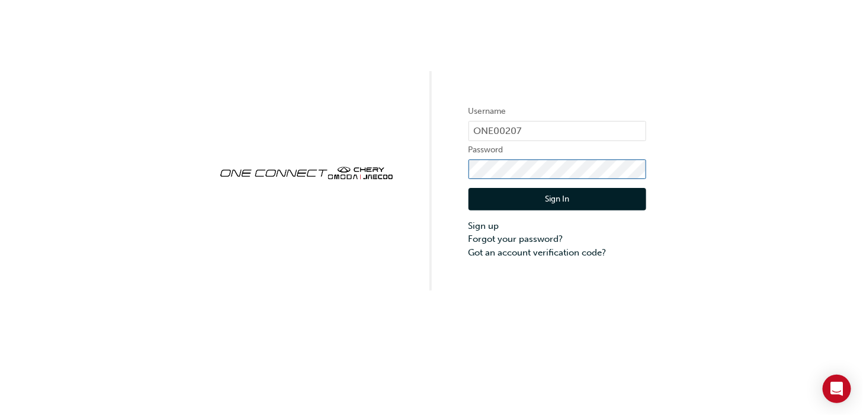
click button "Sign In" at bounding box center [558, 199] width 178 height 23
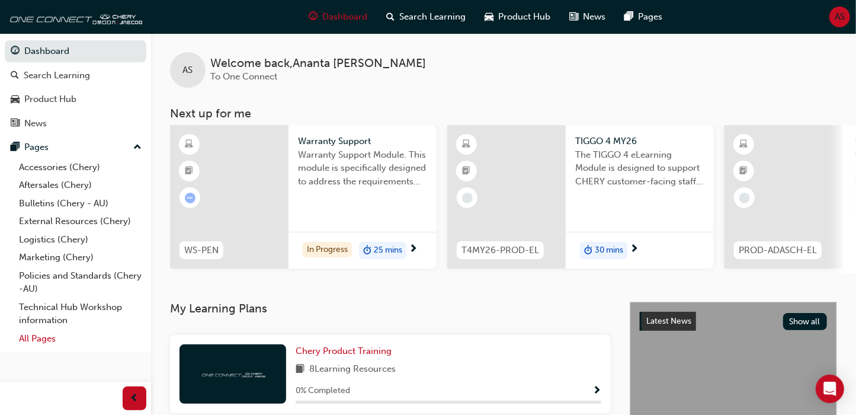
click at [36, 338] on link "All Pages" at bounding box center [80, 338] width 132 height 18
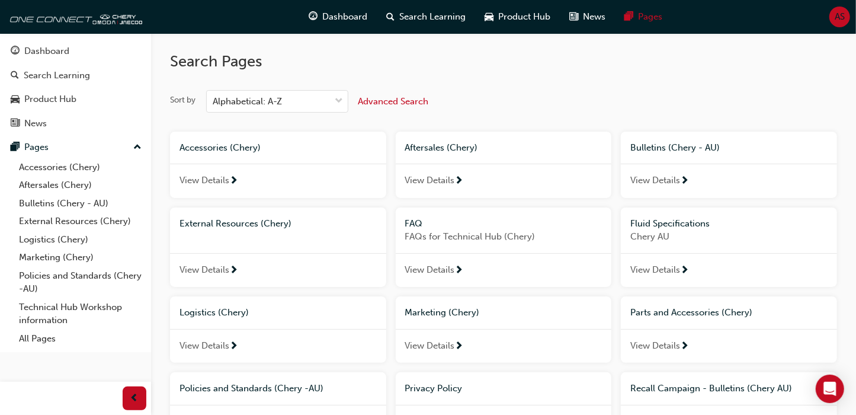
click at [841, 20] on span "AS" at bounding box center [840, 17] width 10 height 14
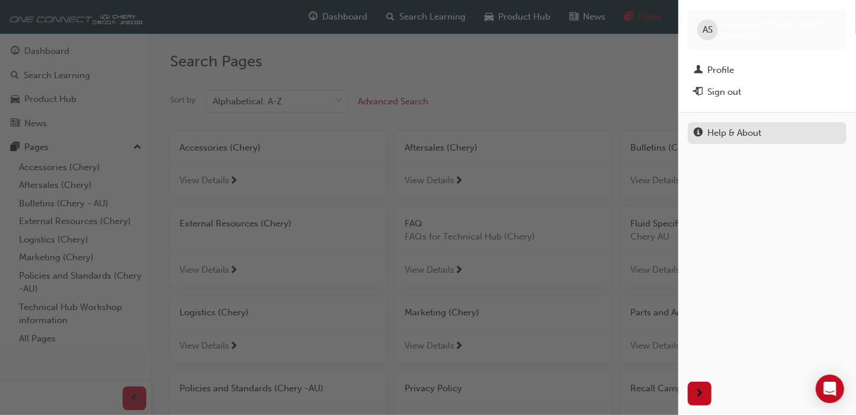
click at [721, 132] on div "Help & About" at bounding box center [734, 133] width 54 height 14
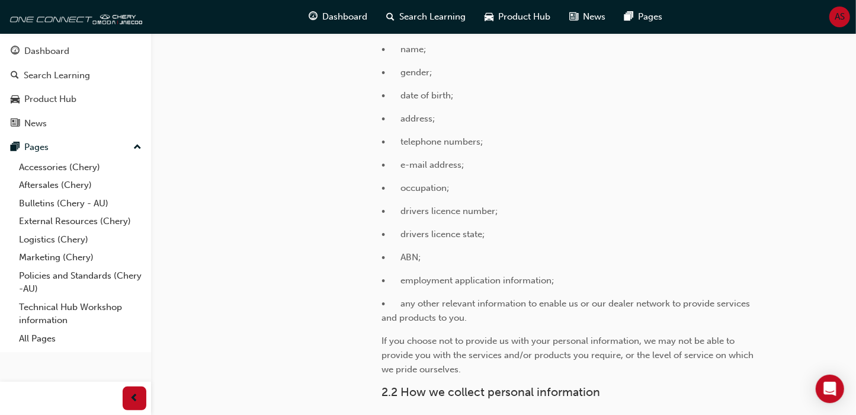
scroll to position [664, 0]
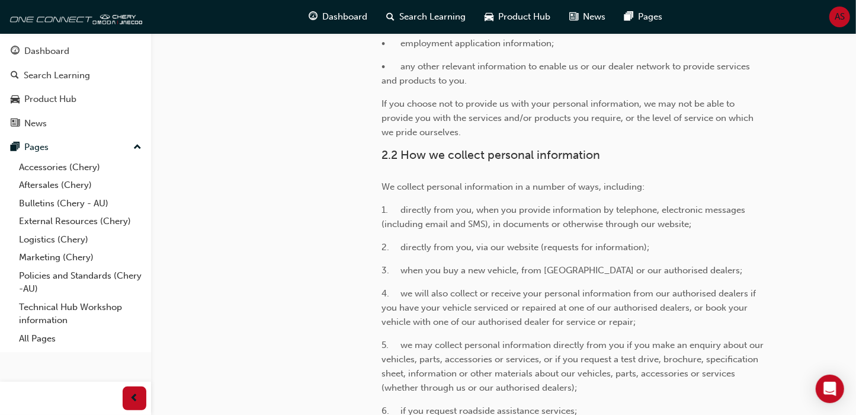
click at [838, 20] on span "AS" at bounding box center [840, 17] width 10 height 14
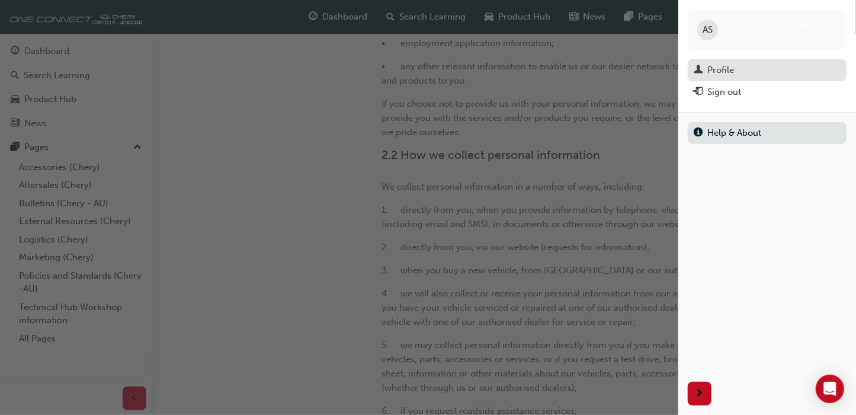
click at [731, 73] on div "Profile" at bounding box center [720, 70] width 27 height 14
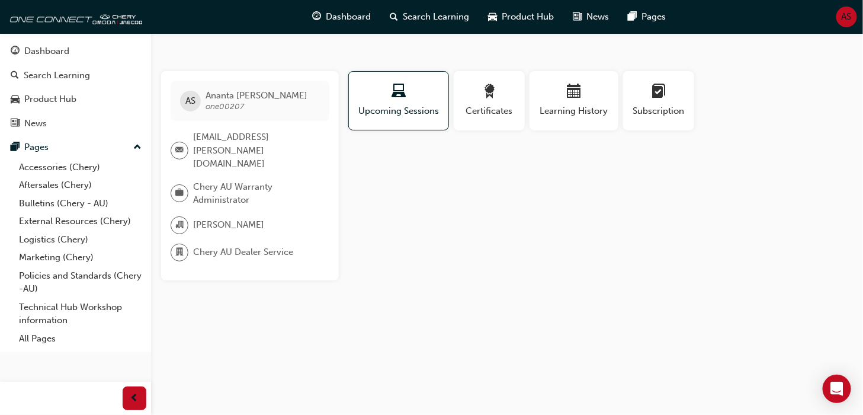
click at [180, 143] on span "email-icon" at bounding box center [179, 150] width 8 height 15
click at [212, 149] on span "[EMAIL_ADDRESS][PERSON_NAME][DOMAIN_NAME]" at bounding box center [256, 150] width 127 height 40
drag, startPoint x: 238, startPoint y: 154, endPoint x: 181, endPoint y: 137, distance: 58.7
click at [181, 137] on div "[EMAIL_ADDRESS][PERSON_NAME][DOMAIN_NAME]" at bounding box center [245, 150] width 149 height 40
drag, startPoint x: 181, startPoint y: 137, endPoint x: 202, endPoint y: 145, distance: 22.1
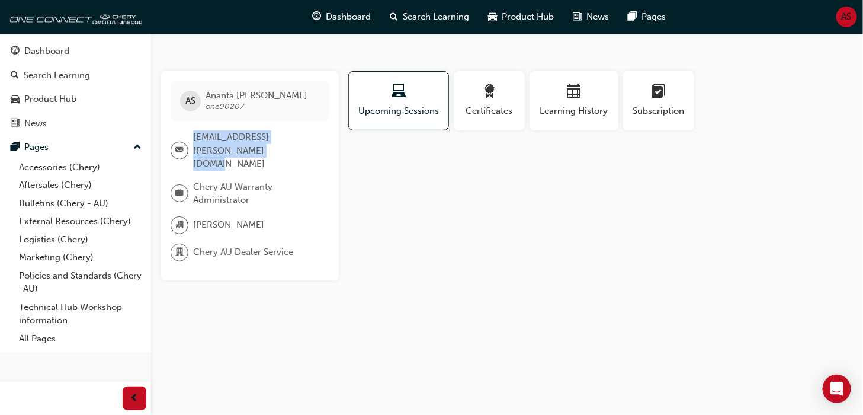
click at [202, 145] on span "[EMAIL_ADDRESS][PERSON_NAME][DOMAIN_NAME]" at bounding box center [256, 150] width 127 height 40
click at [256, 161] on div "AS [PERSON_NAME] one00207 [EMAIL_ADDRESS][PERSON_NAME][DOMAIN_NAME] Chery AU Wa…" at bounding box center [250, 175] width 178 height 209
click at [395, 200] on div "Profile Upcoming Sessions Certificates Learning History Subscription AS [PERSON…" at bounding box center [600, 175] width 505 height 209
click at [191, 184] on div at bounding box center [182, 193] width 23 height 18
click at [180, 185] on span "briefcase-icon" at bounding box center [179, 192] width 8 height 15
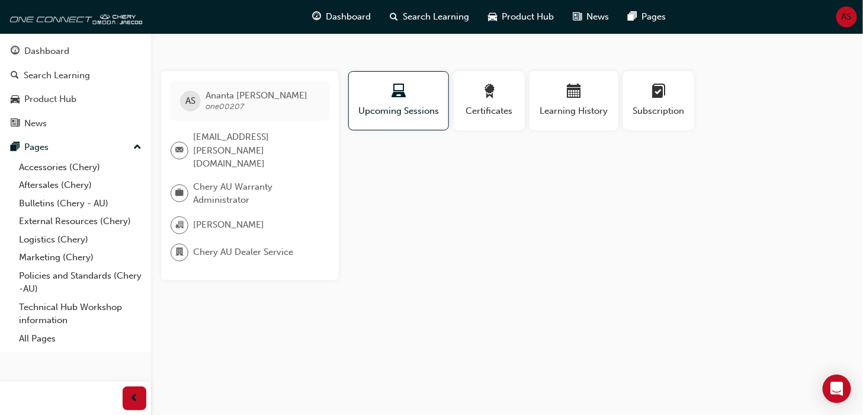
click at [204, 218] on span "[PERSON_NAME]" at bounding box center [228, 225] width 71 height 14
click at [220, 245] on span "Chery AU Dealer Service" at bounding box center [243, 252] width 100 height 14
click at [380, 248] on div "Profile Upcoming Sessions Certificates Learning History Subscription AS [PERSON…" at bounding box center [600, 175] width 505 height 209
click at [521, 108] on button "Certificates" at bounding box center [489, 100] width 71 height 59
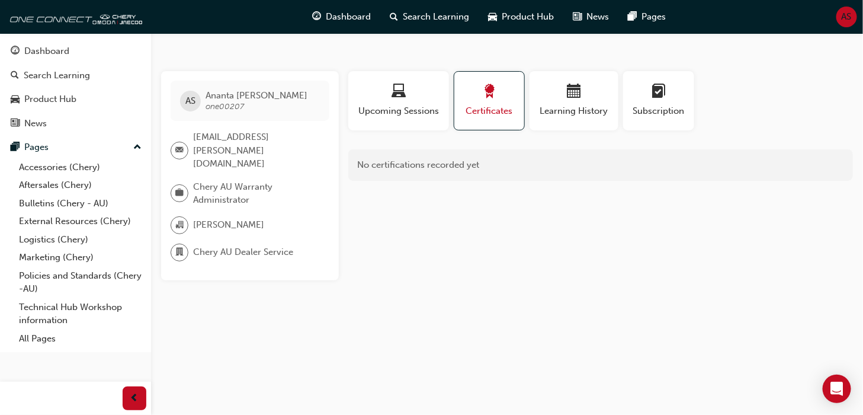
click at [495, 116] on span "Certificates" at bounding box center [489, 111] width 52 height 14
click at [565, 107] on span "Learning History" at bounding box center [574, 111] width 71 height 14
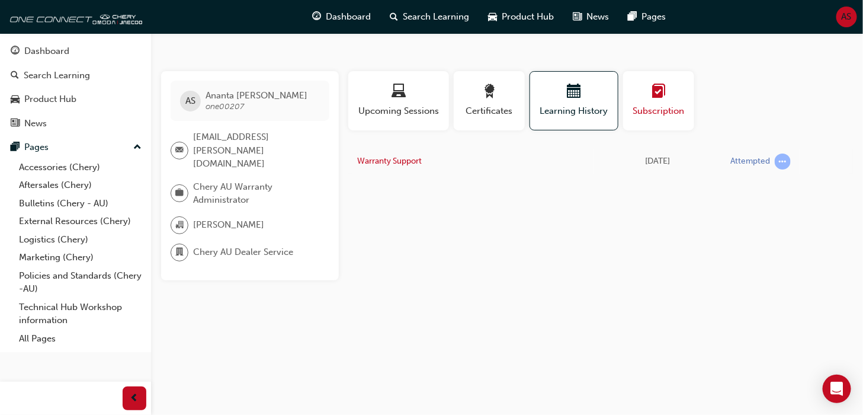
click at [664, 104] on div "Subscription" at bounding box center [658, 101] width 53 height 34
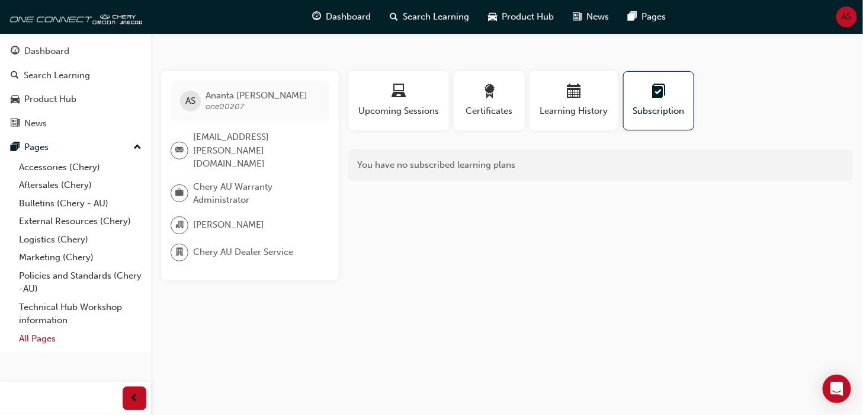
click at [45, 340] on link "All Pages" at bounding box center [80, 338] width 132 height 18
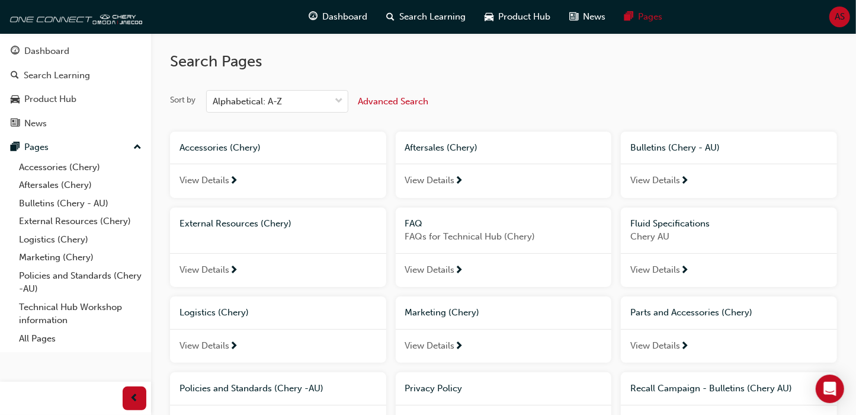
click at [490, 172] on div "View Details" at bounding box center [504, 181] width 216 height 34
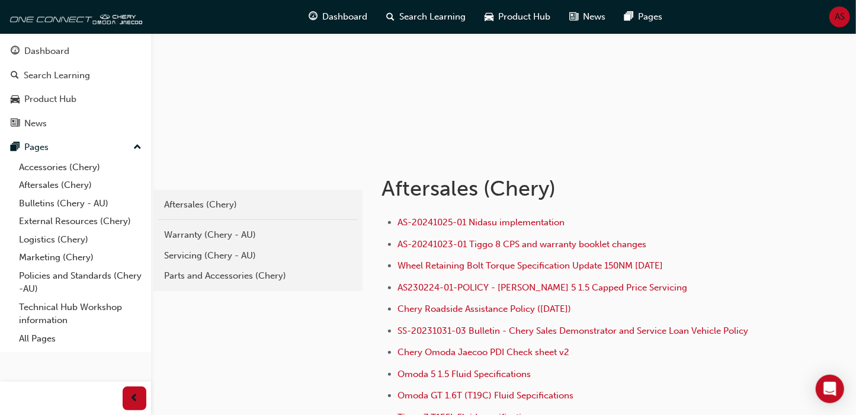
scroll to position [142, 0]
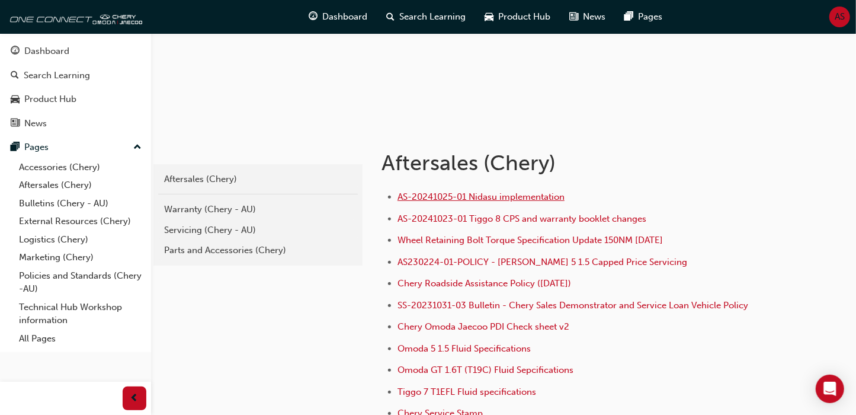
click at [464, 196] on span "AS-20241025-01 Nidasu implementation" at bounding box center [481, 196] width 167 height 11
